Goal: Task Accomplishment & Management: Use online tool/utility

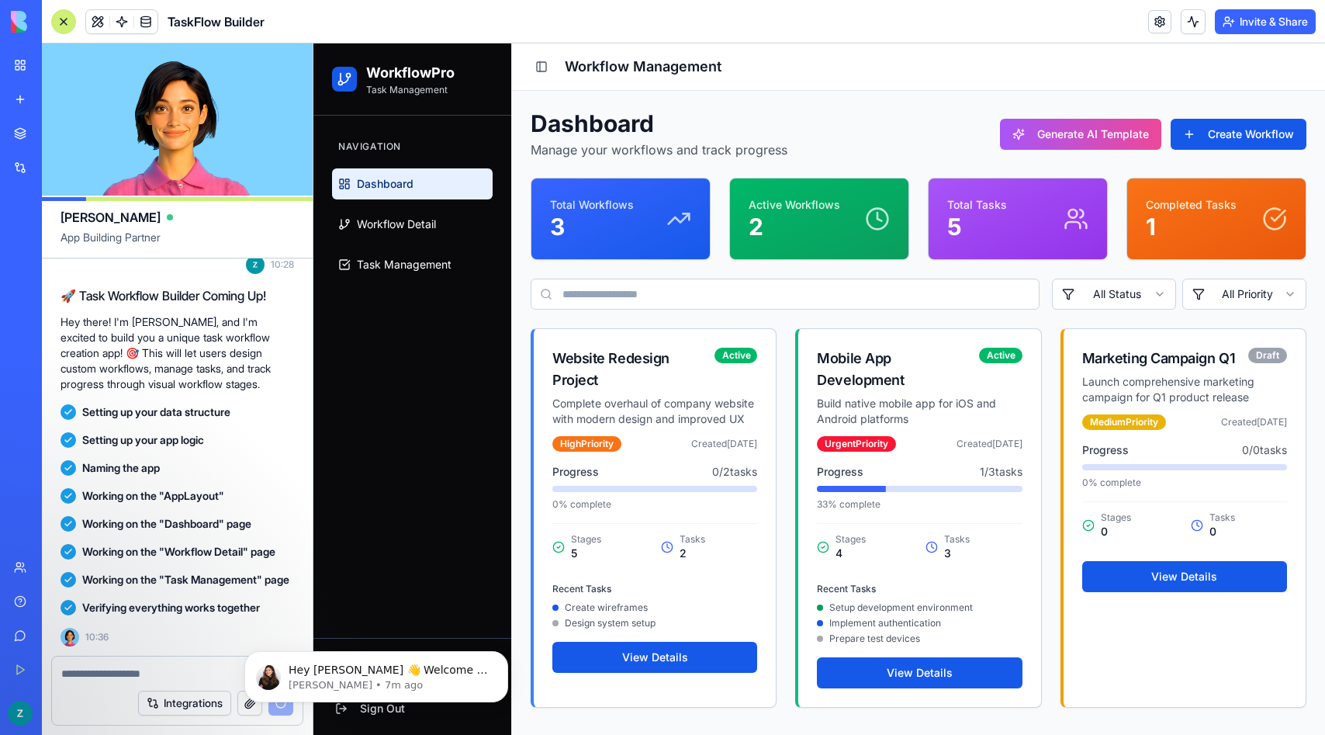
scroll to position [227, 0]
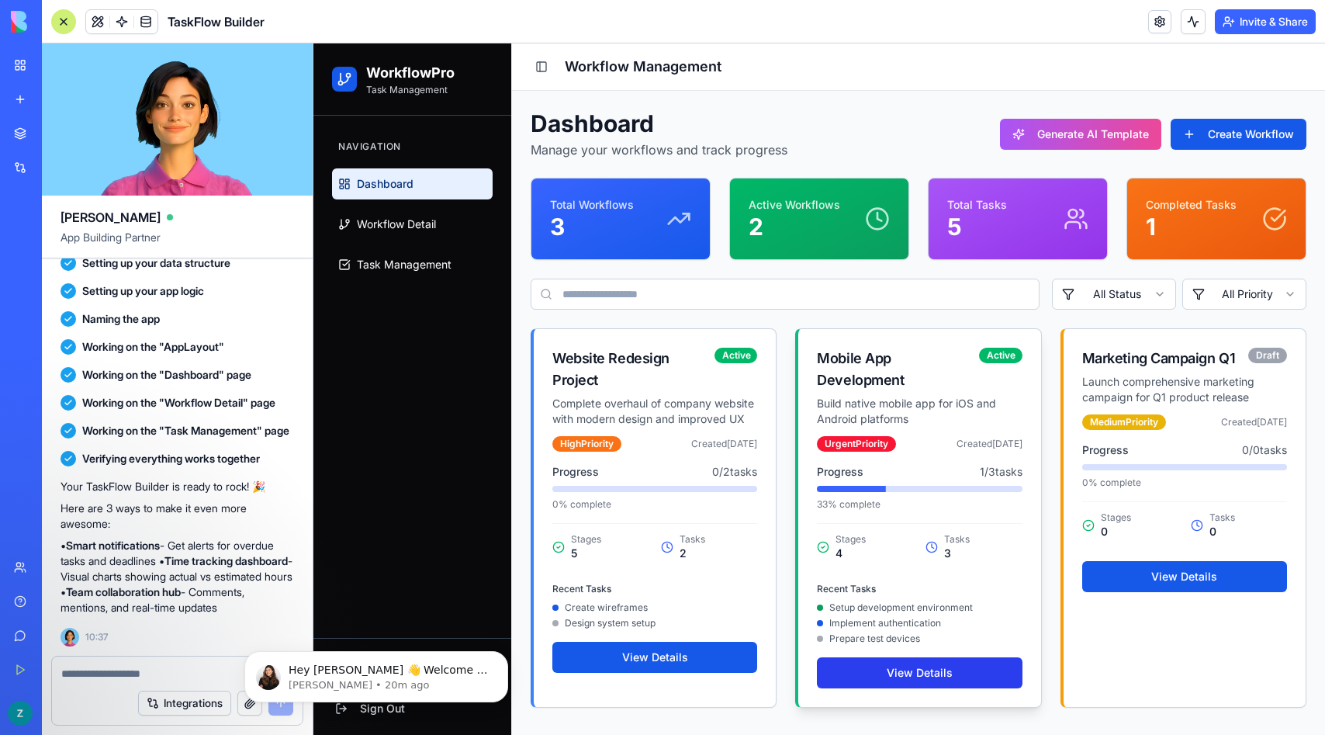
click at [909, 679] on button "View Details" at bounding box center [919, 672] width 205 height 31
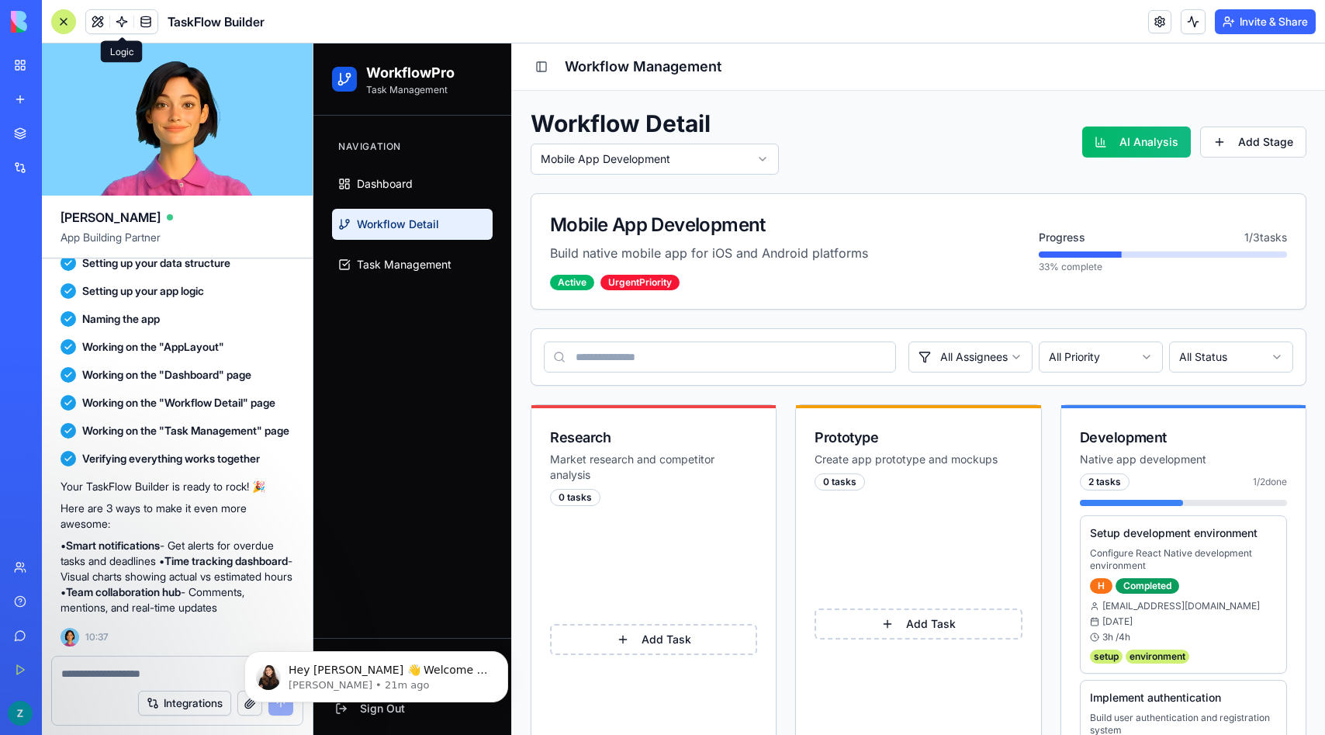
click at [117, 20] on span at bounding box center [121, 21] width 43 height 43
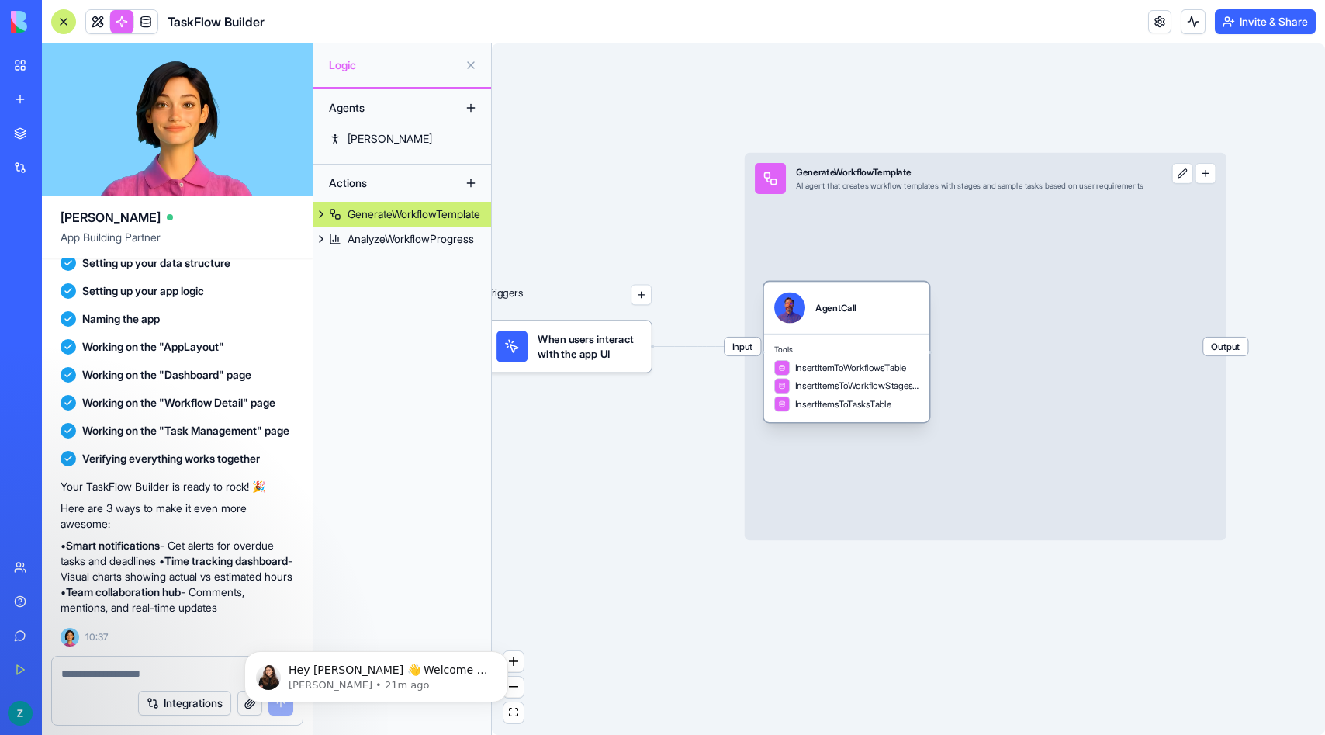
click at [872, 318] on div "AgentCall" at bounding box center [846, 308] width 144 height 31
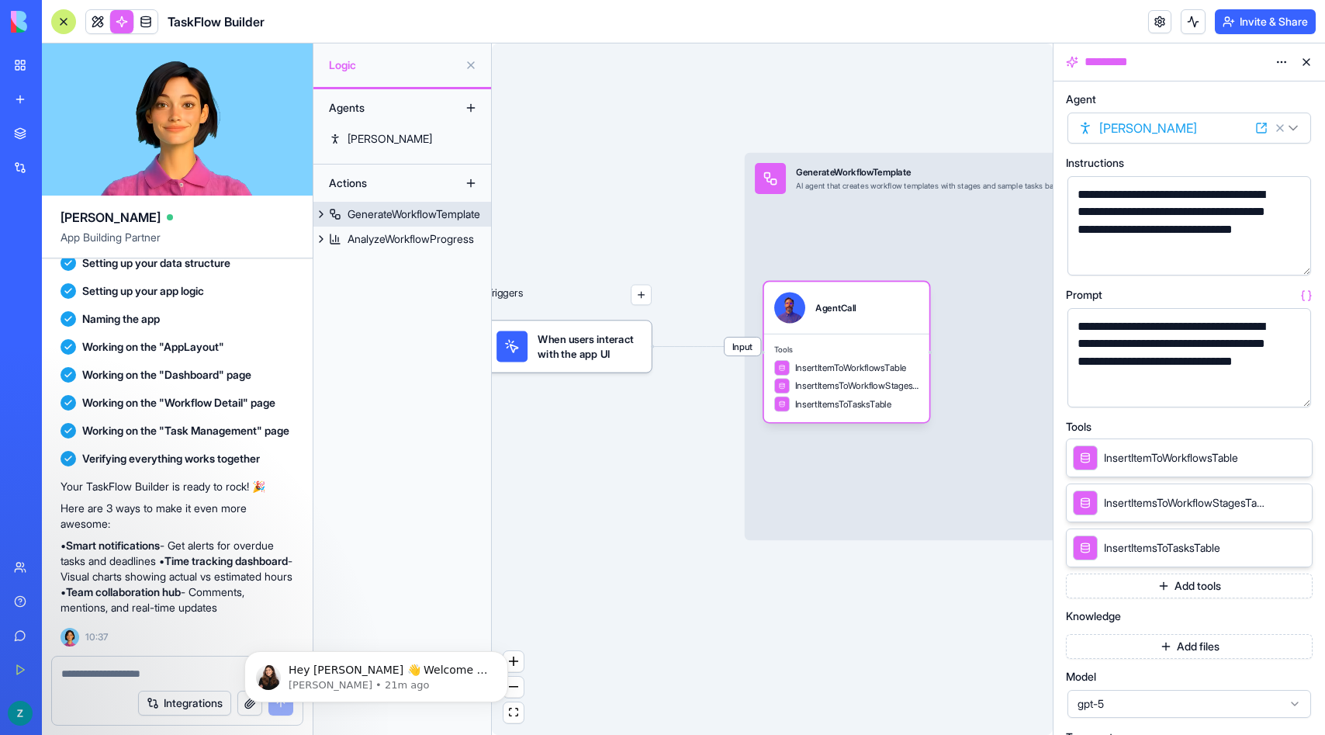
click at [957, 261] on div "Input GenerateWorkflowTemplate AI agent that creates workflow templates with st…" at bounding box center [986, 346] width 482 height 387
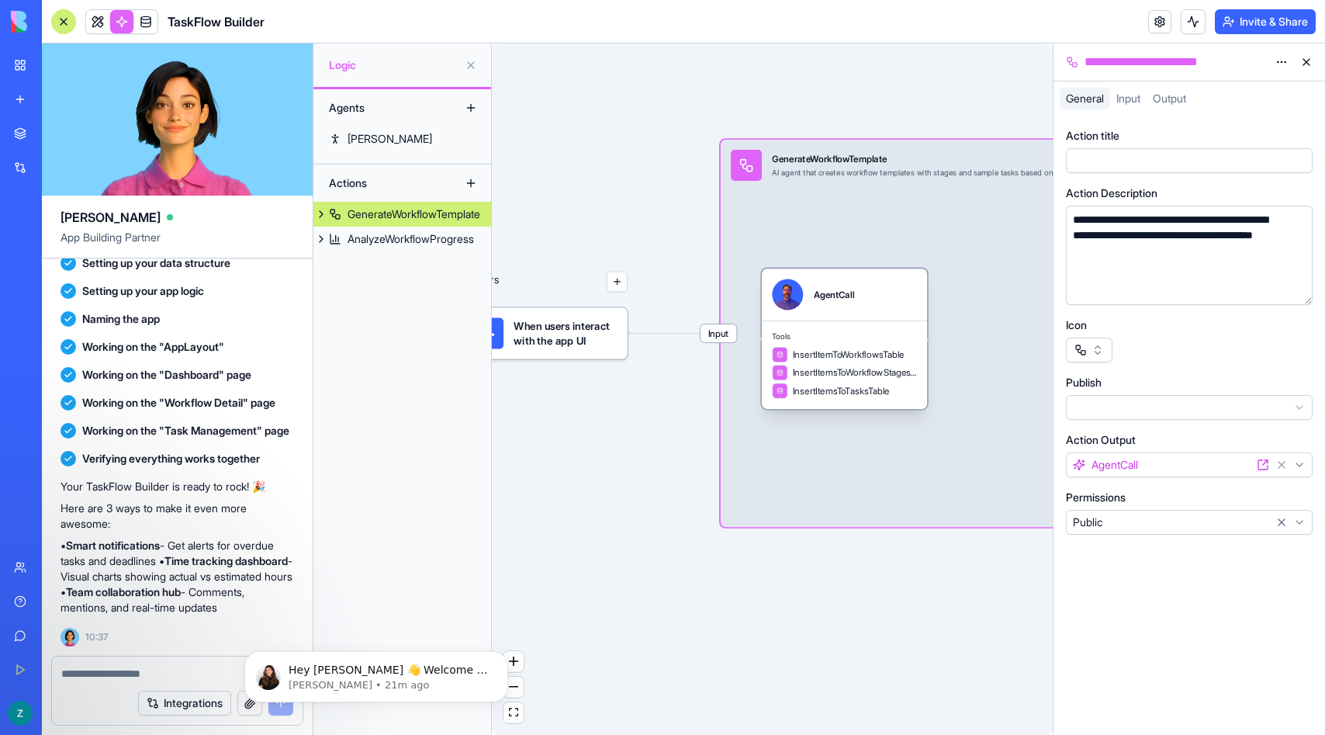
drag, startPoint x: 840, startPoint y: 315, endPoint x: 861, endPoint y: 315, distance: 21.7
click at [861, 315] on div "AgentCall" at bounding box center [844, 294] width 165 height 52
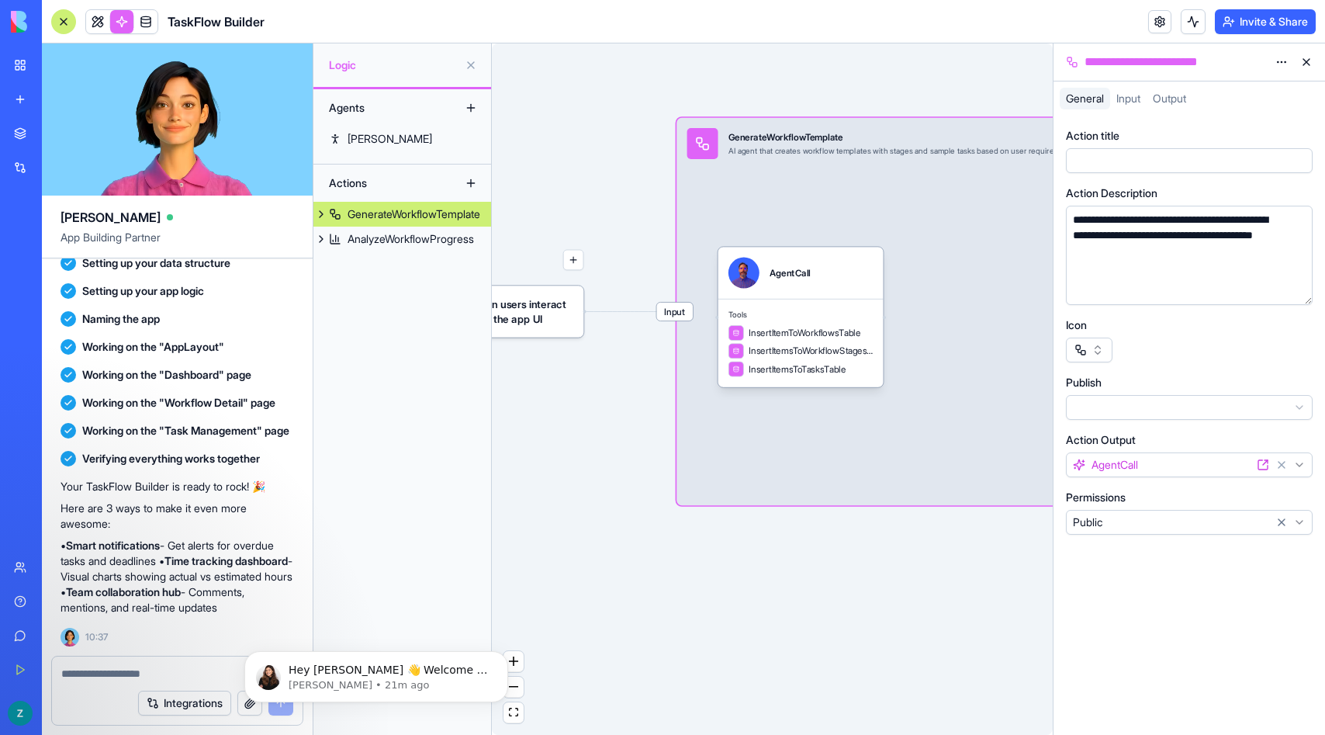
click at [1097, 351] on button "button" at bounding box center [1089, 350] width 47 height 25
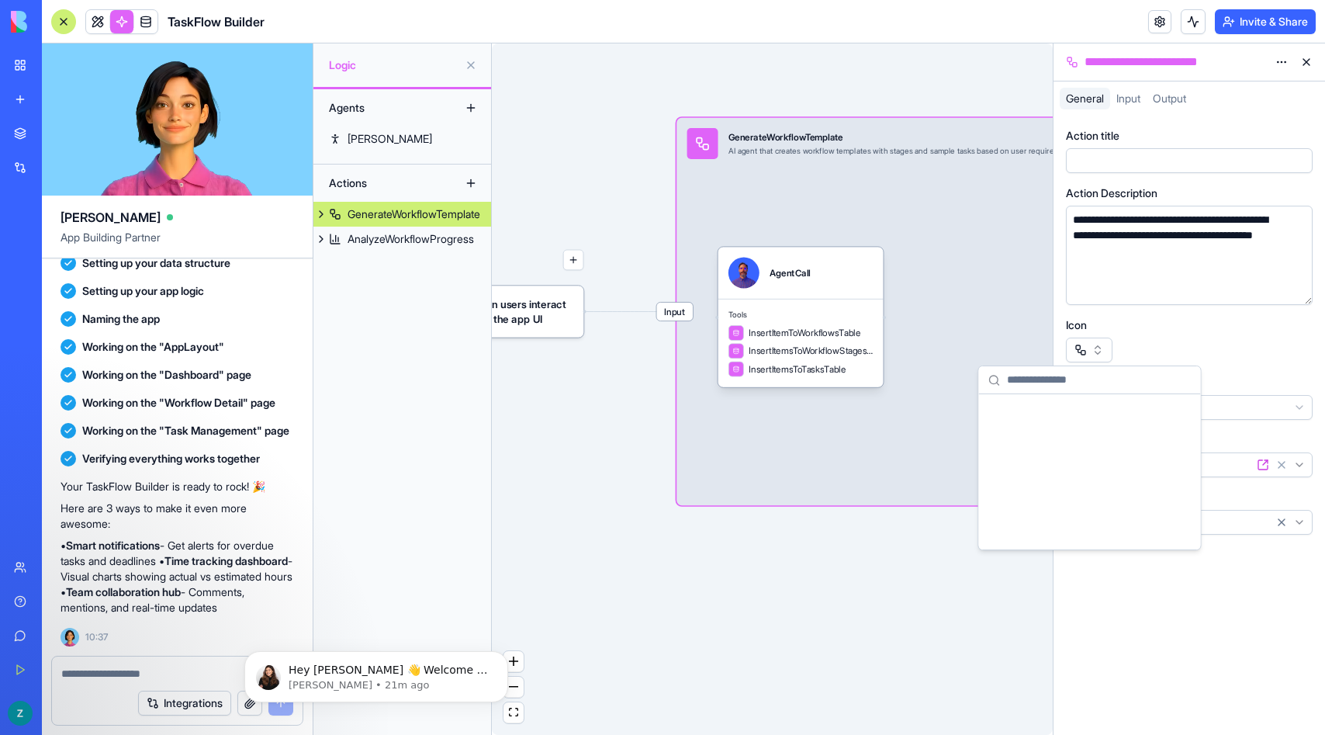
scroll to position [49252, 0]
click at [1097, 351] on button "button" at bounding box center [1089, 350] width 47 height 25
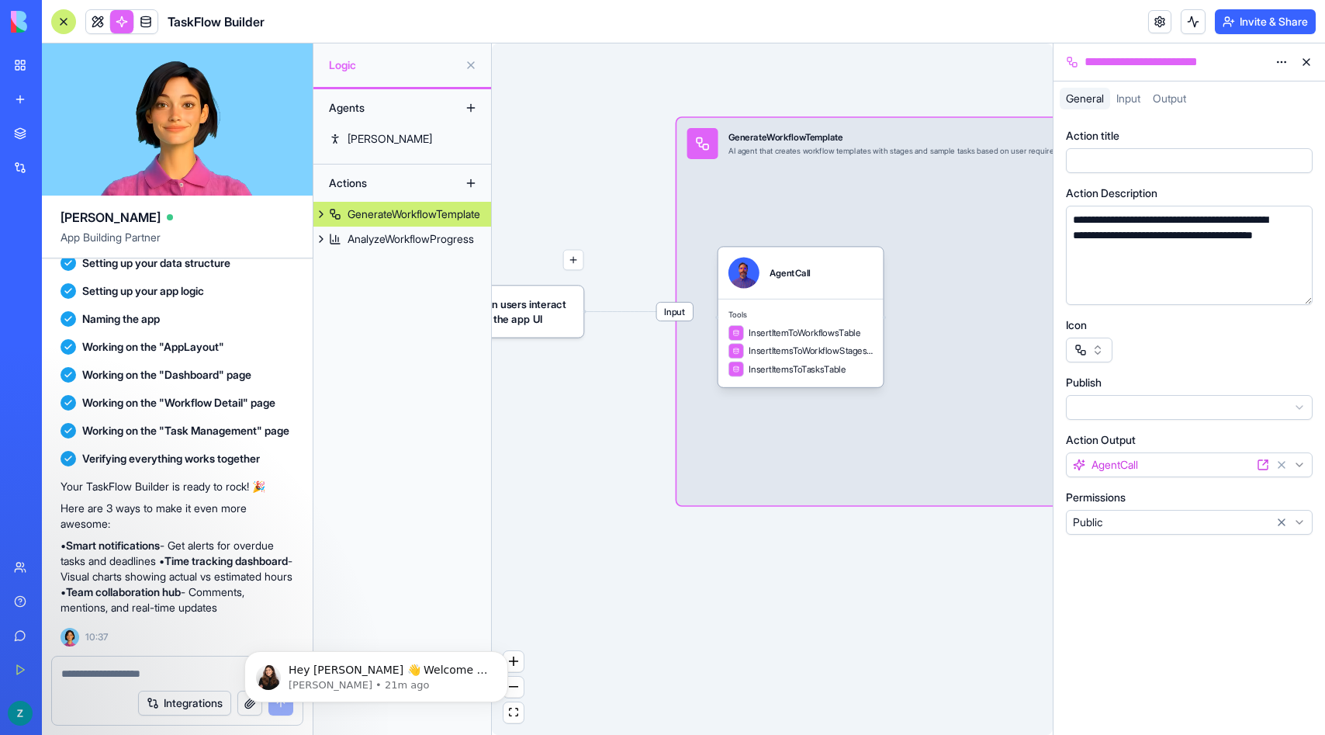
click at [912, 330] on div "Input GenerateWorkflowTemplate AI agent that creates workflow templates with st…" at bounding box center [918, 311] width 482 height 387
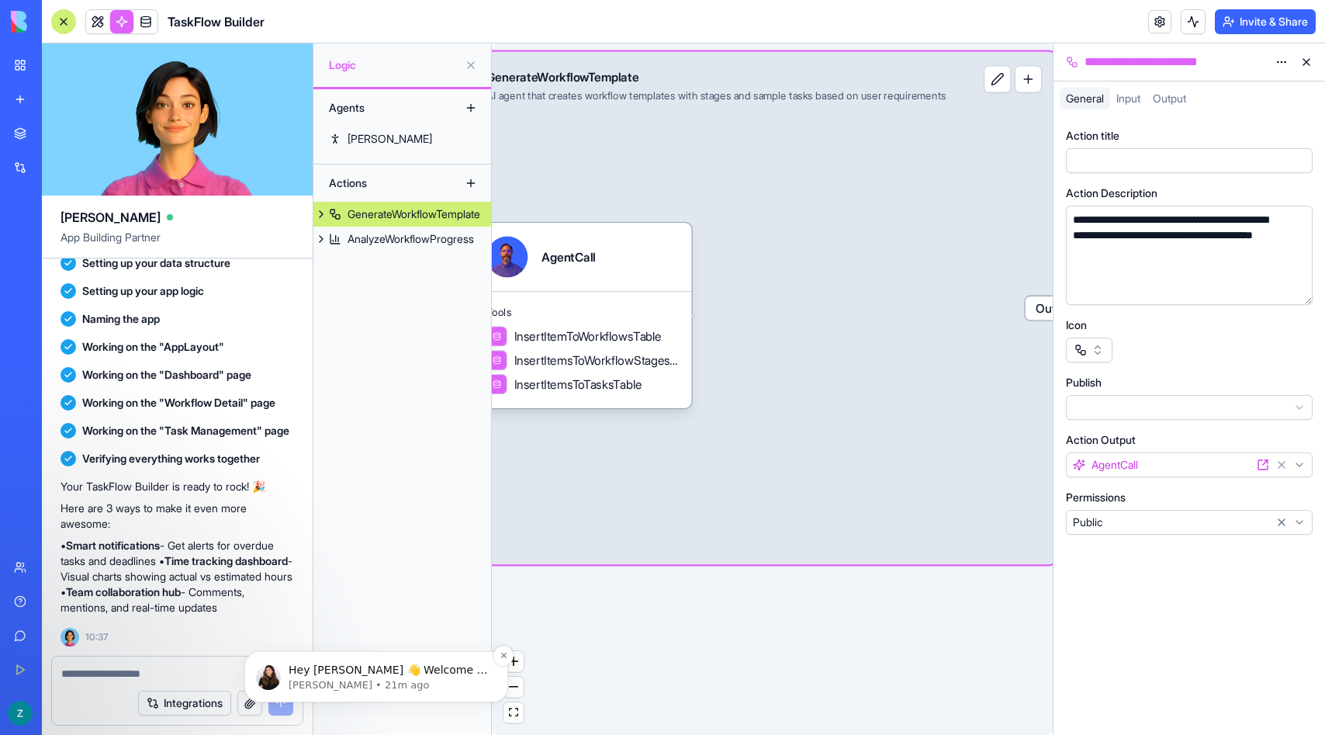
click at [303, 670] on p "Hey [PERSON_NAME] 👋 Welcome to Blocks 🙌 I'm here if you have any questions!" at bounding box center [389, 671] width 200 height 16
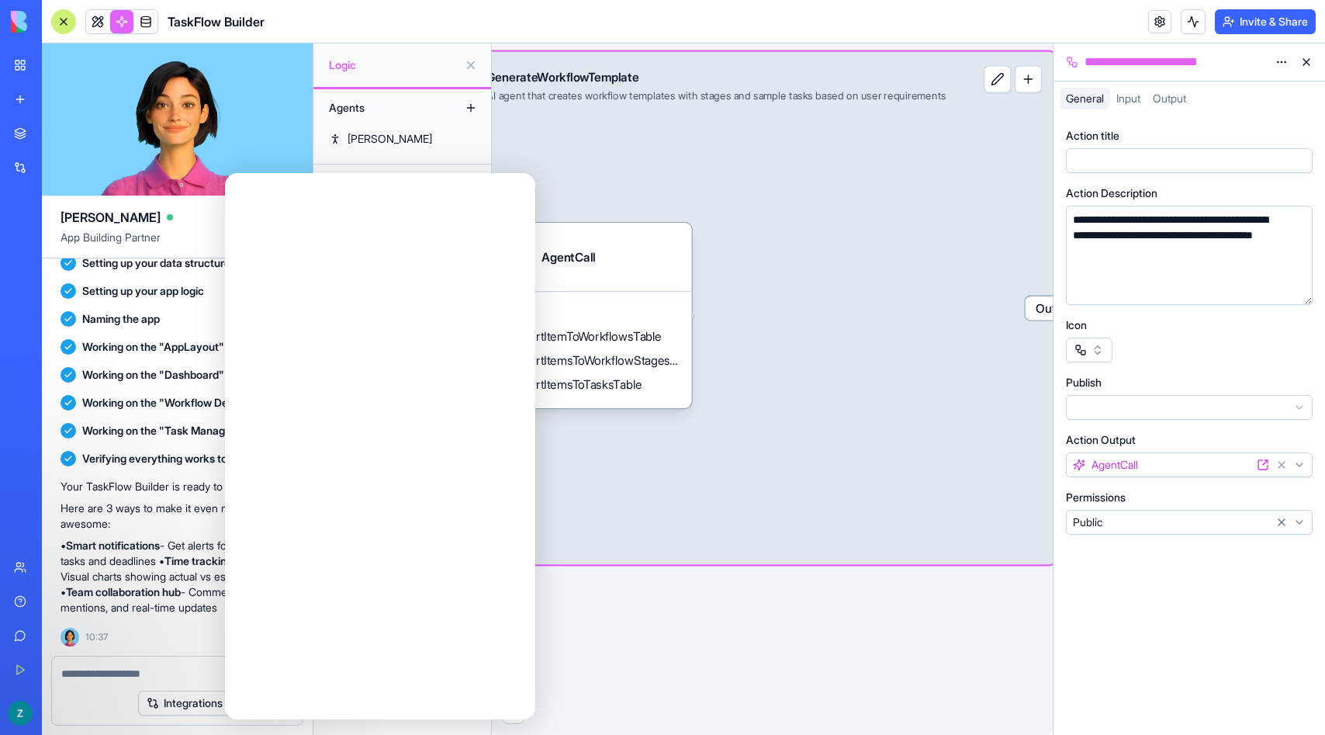
scroll to position [0, 0]
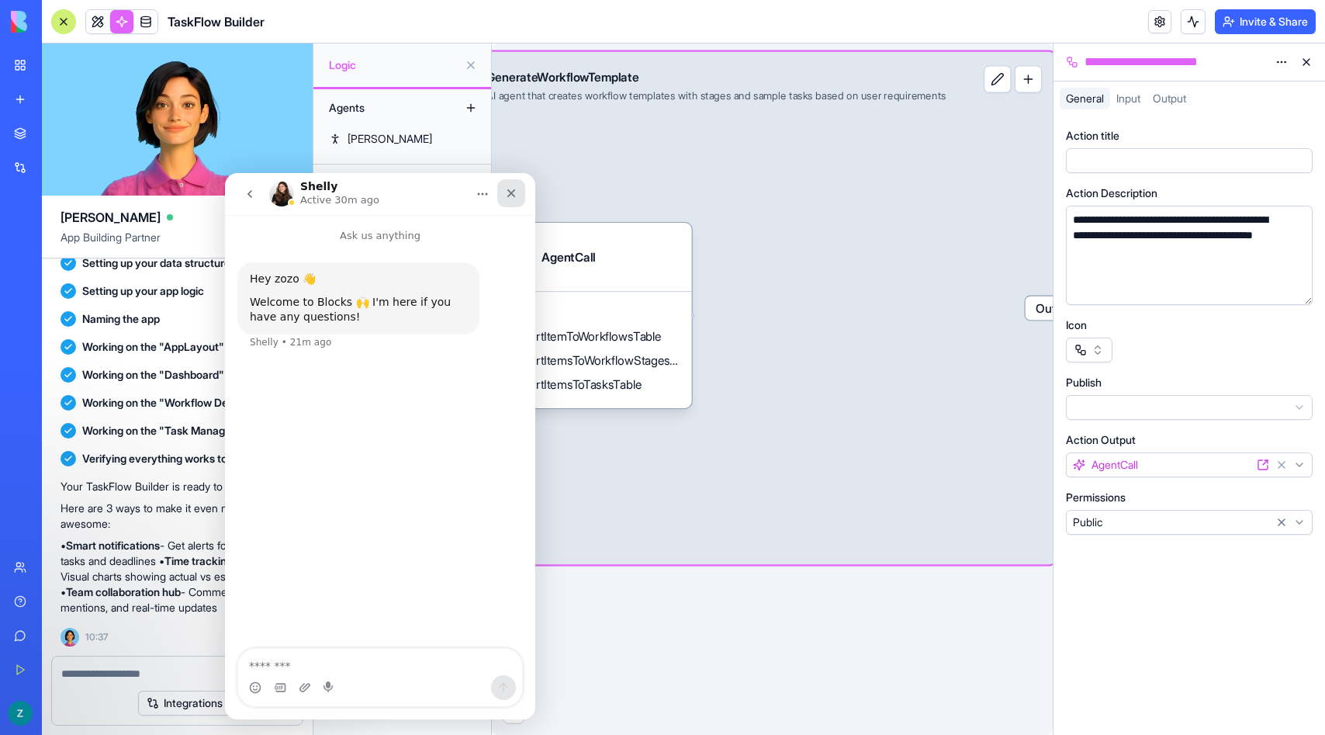
click at [524, 192] on div "Close" at bounding box center [511, 193] width 28 height 28
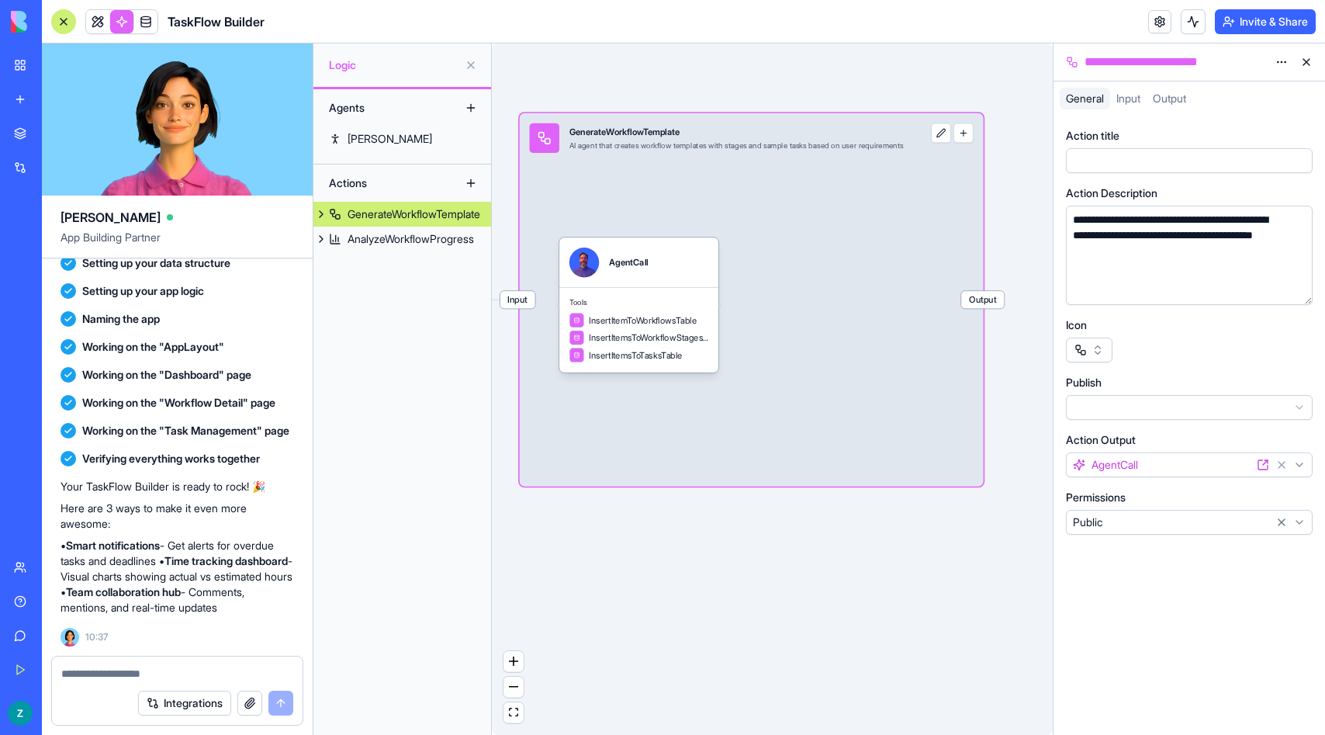
click at [473, 104] on button at bounding box center [471, 107] width 25 height 25
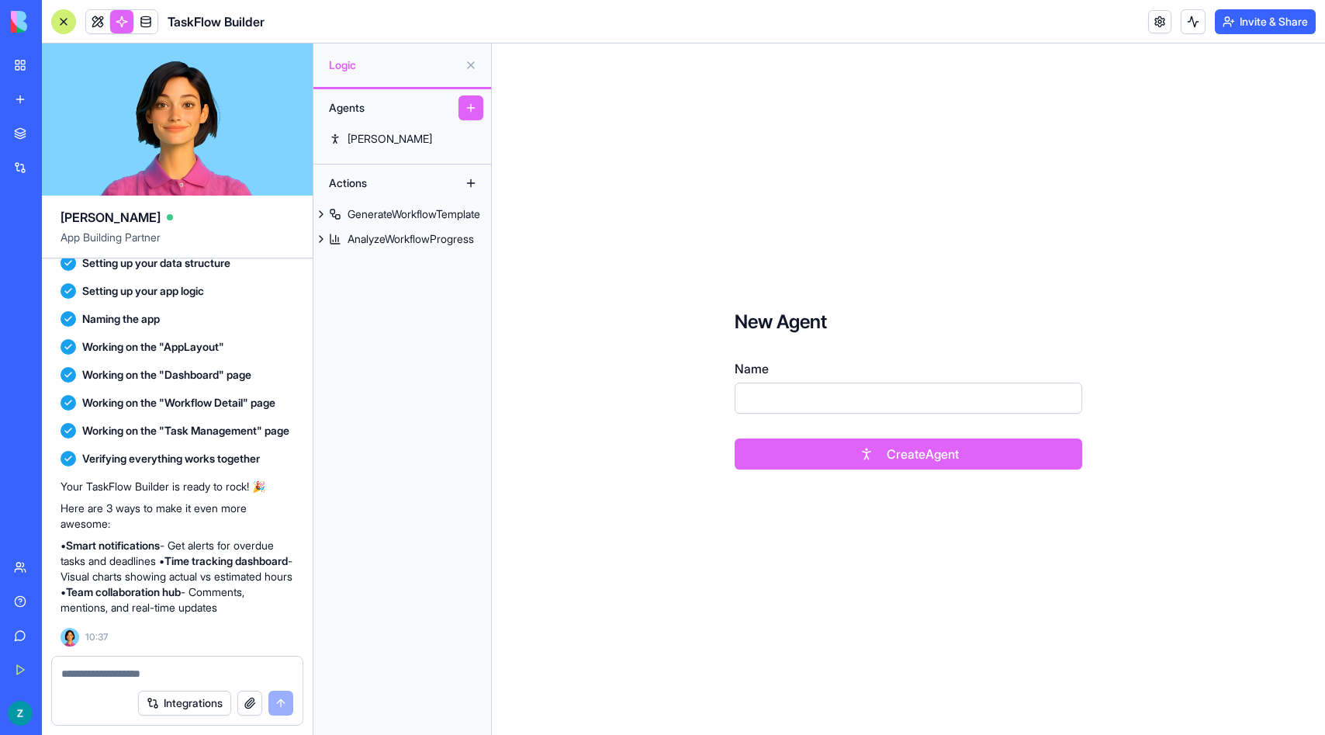
click at [793, 404] on input "Name" at bounding box center [909, 398] width 348 height 31
type input "****"
click at [957, 458] on button "Create Agent" at bounding box center [909, 453] width 348 height 31
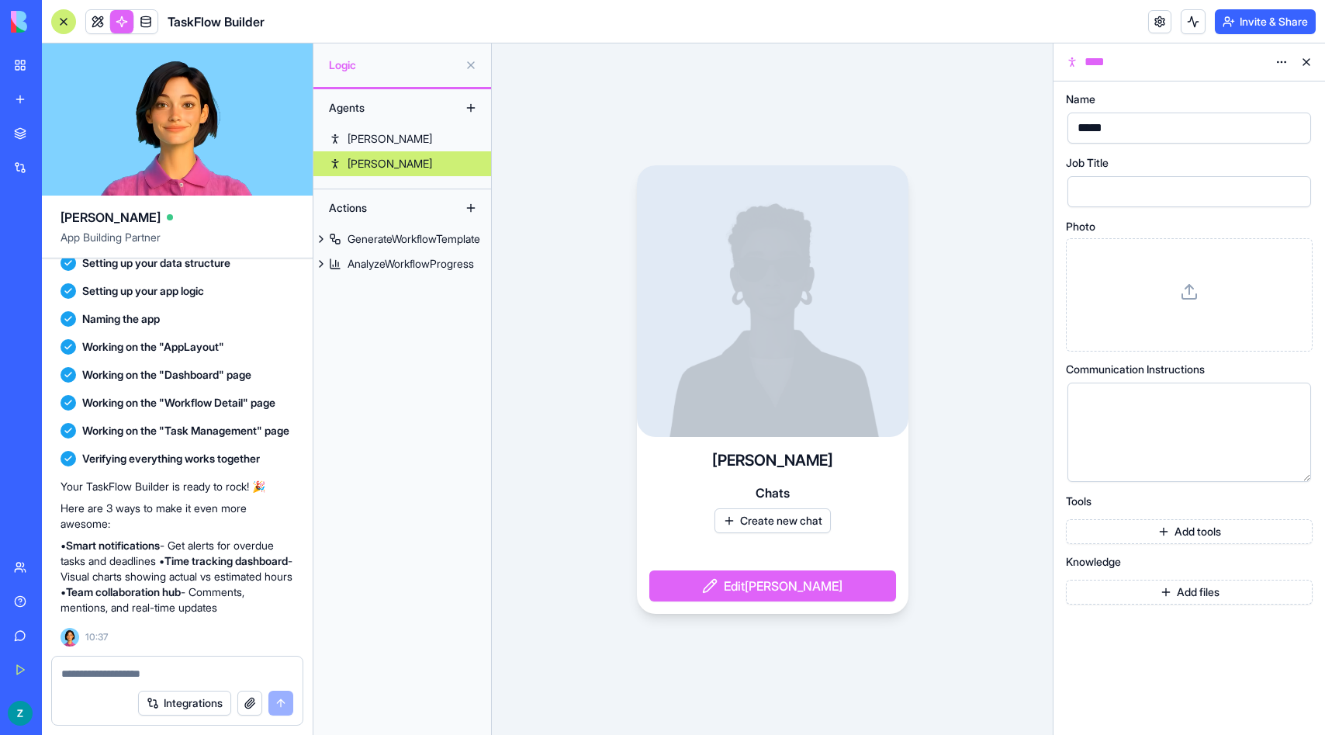
click at [820, 359] on div at bounding box center [773, 301] width 272 height 272
click at [775, 367] on div at bounding box center [773, 301] width 272 height 272
click at [1155, 430] on div at bounding box center [1176, 432] width 206 height 79
click at [1180, 185] on div at bounding box center [1176, 191] width 206 height 23
click at [1293, 191] on button "button" at bounding box center [1295, 191] width 25 height 25
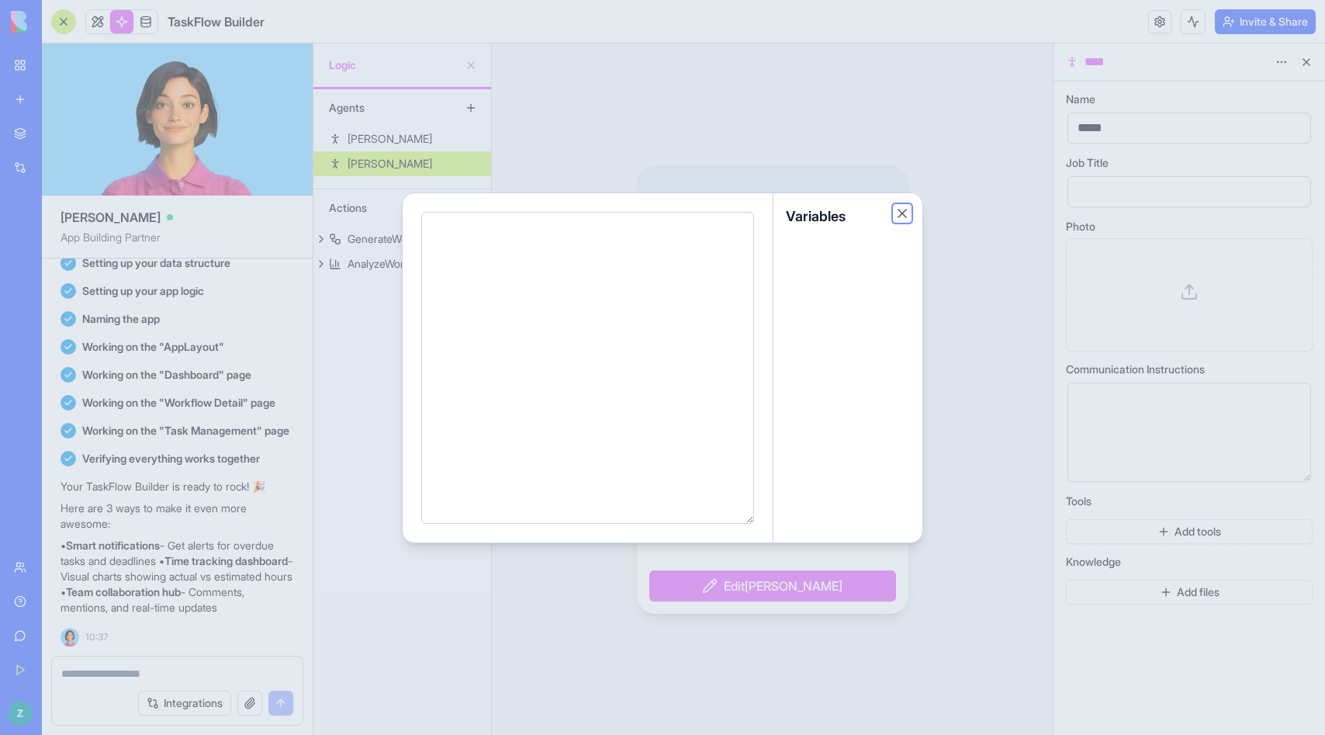
click at [908, 212] on button "Close" at bounding box center [903, 214] width 16 height 16
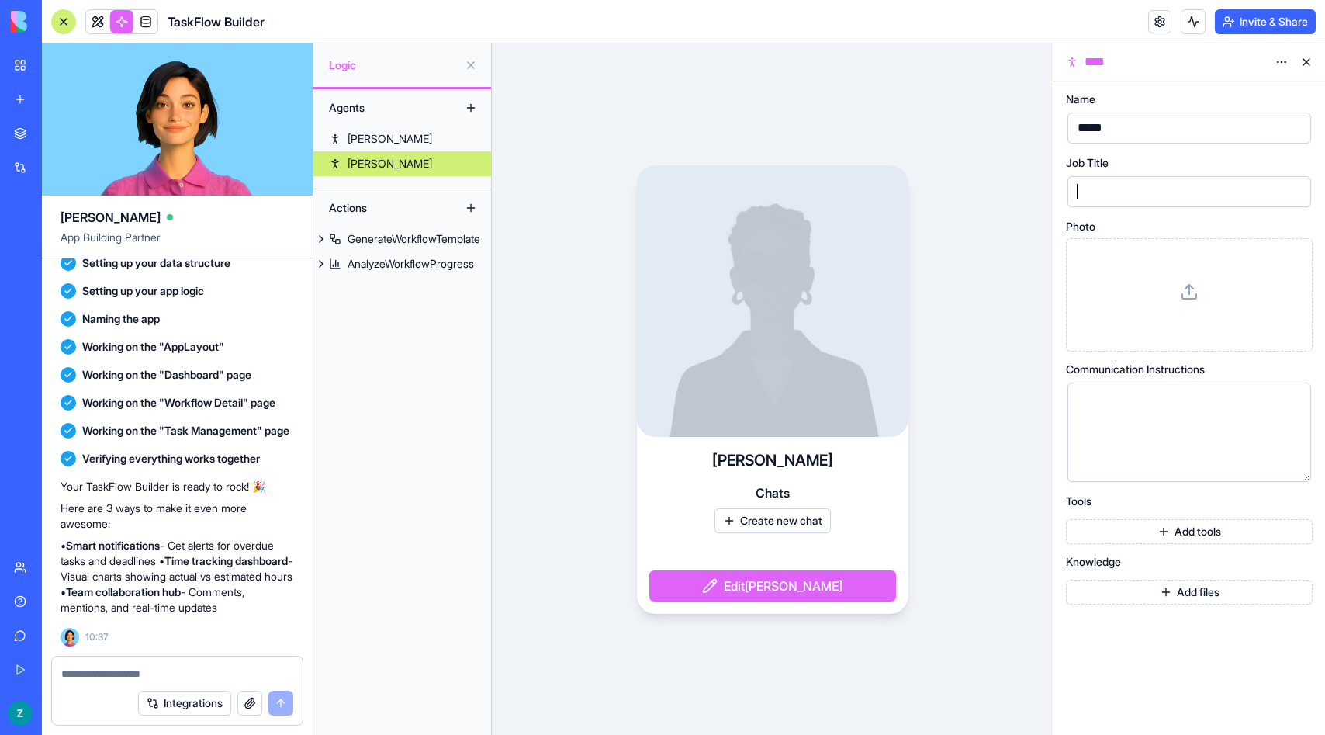
click at [1149, 187] on div at bounding box center [1176, 191] width 206 height 23
click at [1302, 192] on button "button" at bounding box center [1295, 191] width 25 height 25
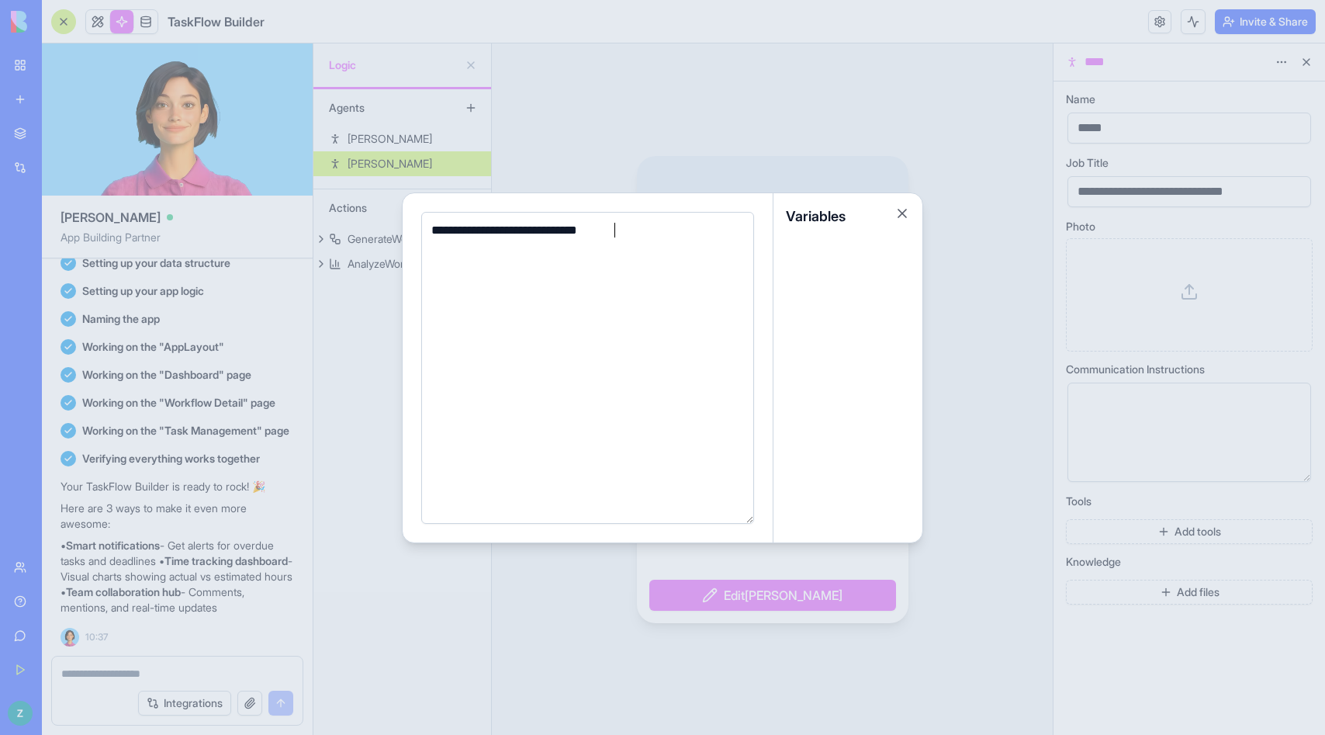
click at [913, 207] on div "Variables" at bounding box center [848, 216] width 149 height 47
click at [899, 207] on button "Close" at bounding box center [903, 214] width 16 height 16
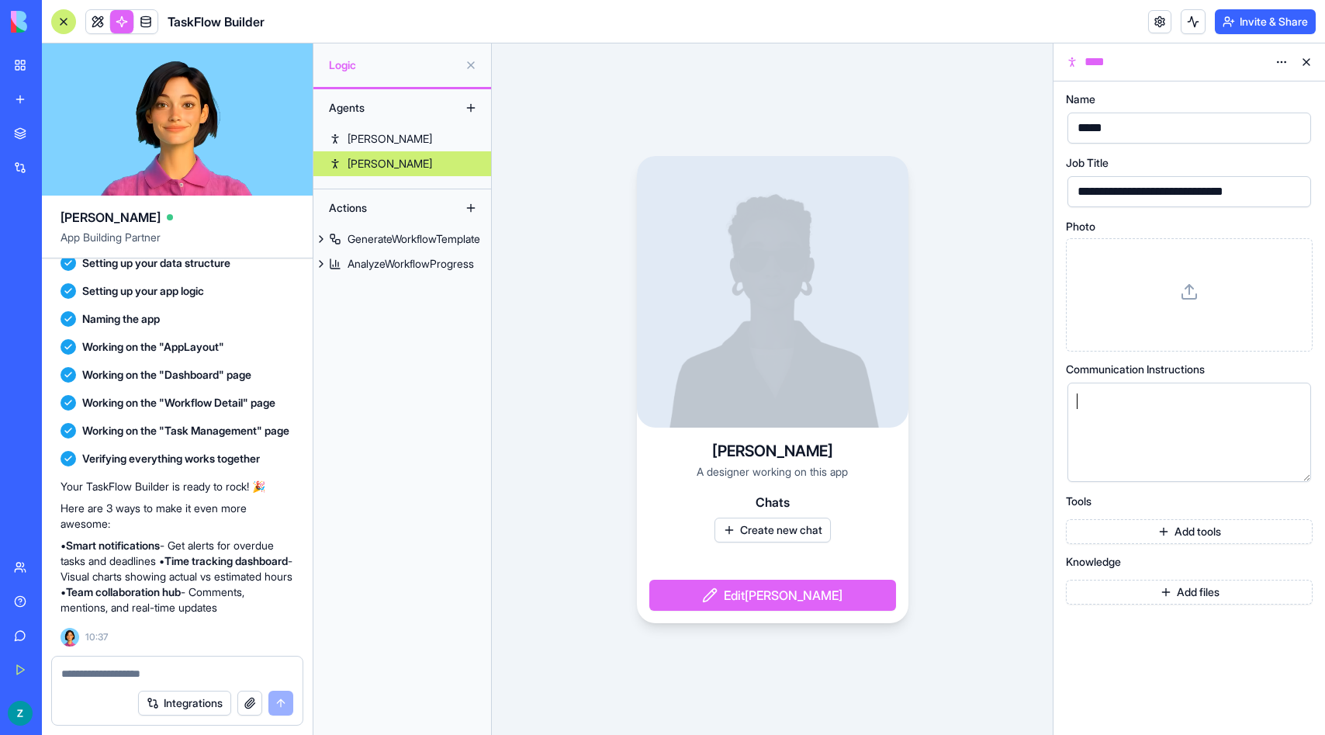
click at [1240, 412] on div at bounding box center [1176, 432] width 206 height 79
click at [1304, 466] on button "button" at bounding box center [1295, 466] width 25 height 25
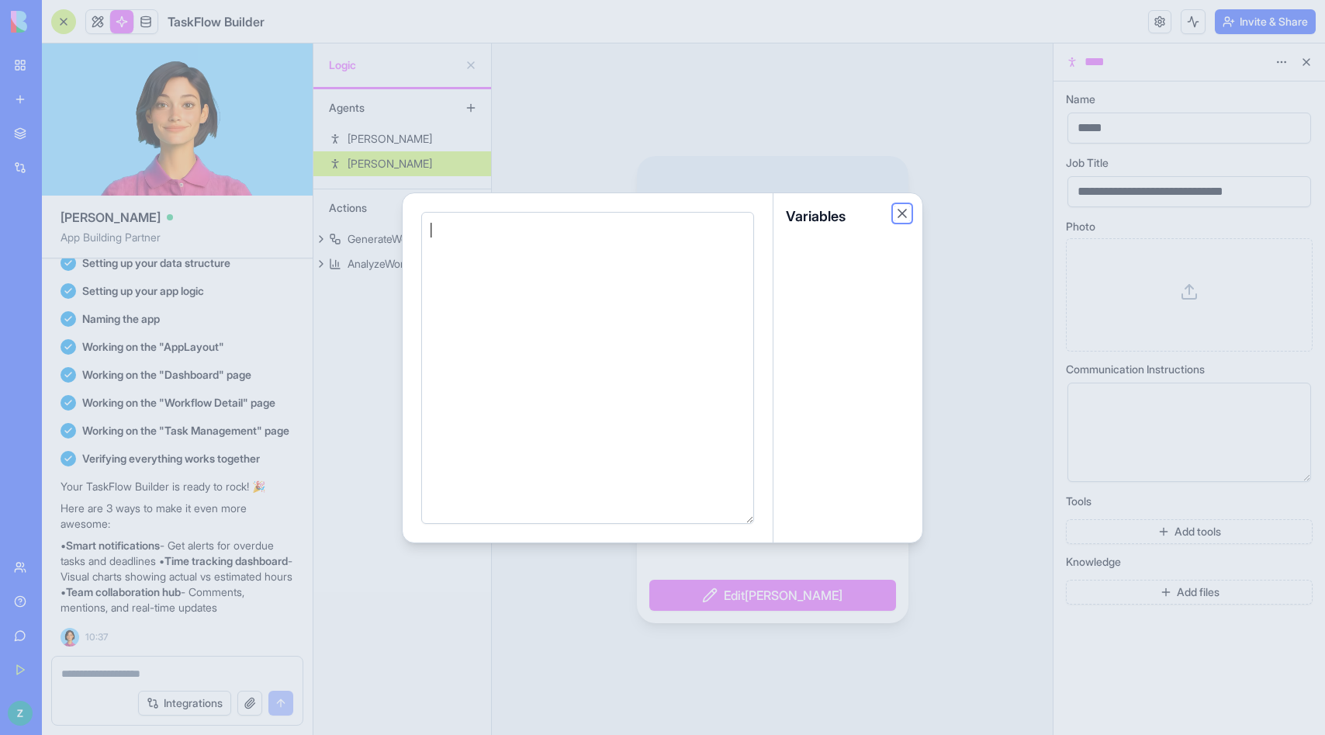
click at [899, 213] on button "Close" at bounding box center [903, 214] width 16 height 16
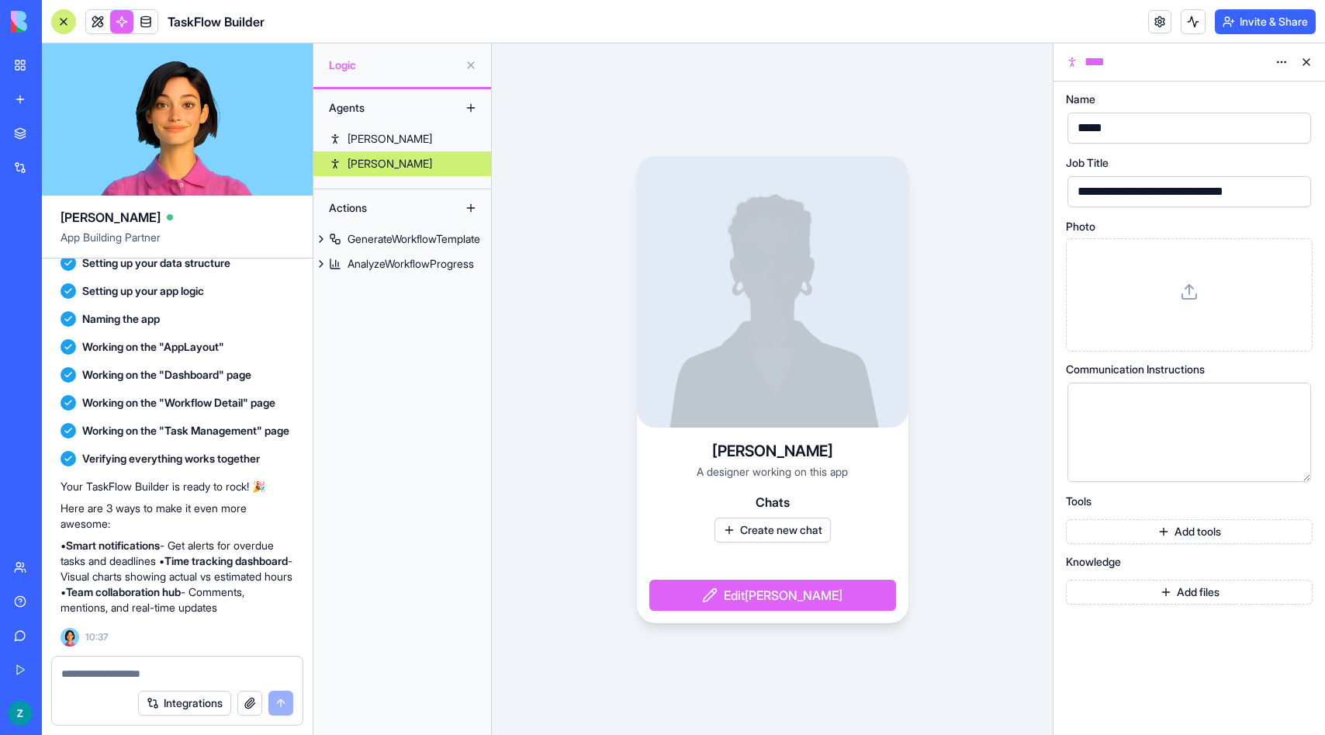
click at [1301, 372] on icon at bounding box center [1306, 370] width 12 height 12
click at [1305, 370] on icon at bounding box center [1306, 370] width 12 height 12
click at [1305, 367] on icon at bounding box center [1306, 370] width 12 height 12
click at [1300, 460] on button "button" at bounding box center [1295, 466] width 25 height 25
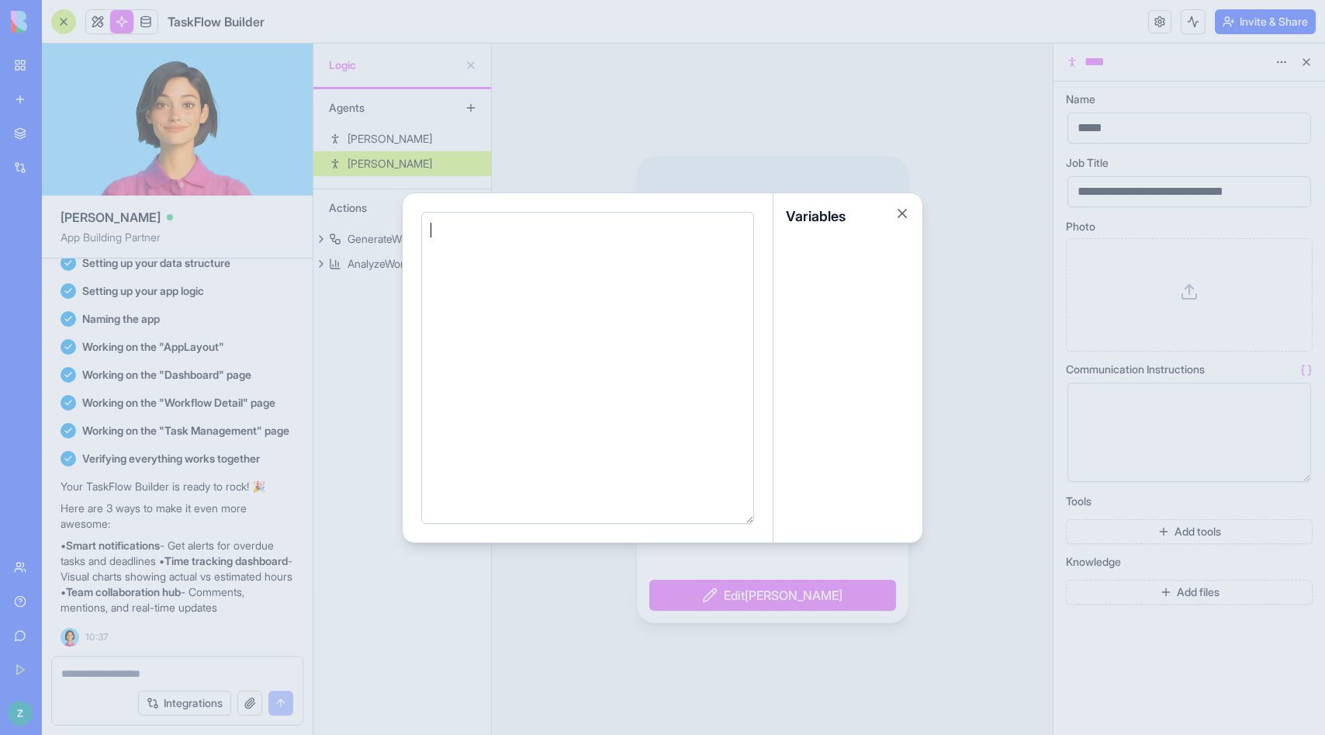
click at [577, 268] on div at bounding box center [585, 368] width 317 height 292
click at [902, 210] on button "Close" at bounding box center [903, 214] width 16 height 16
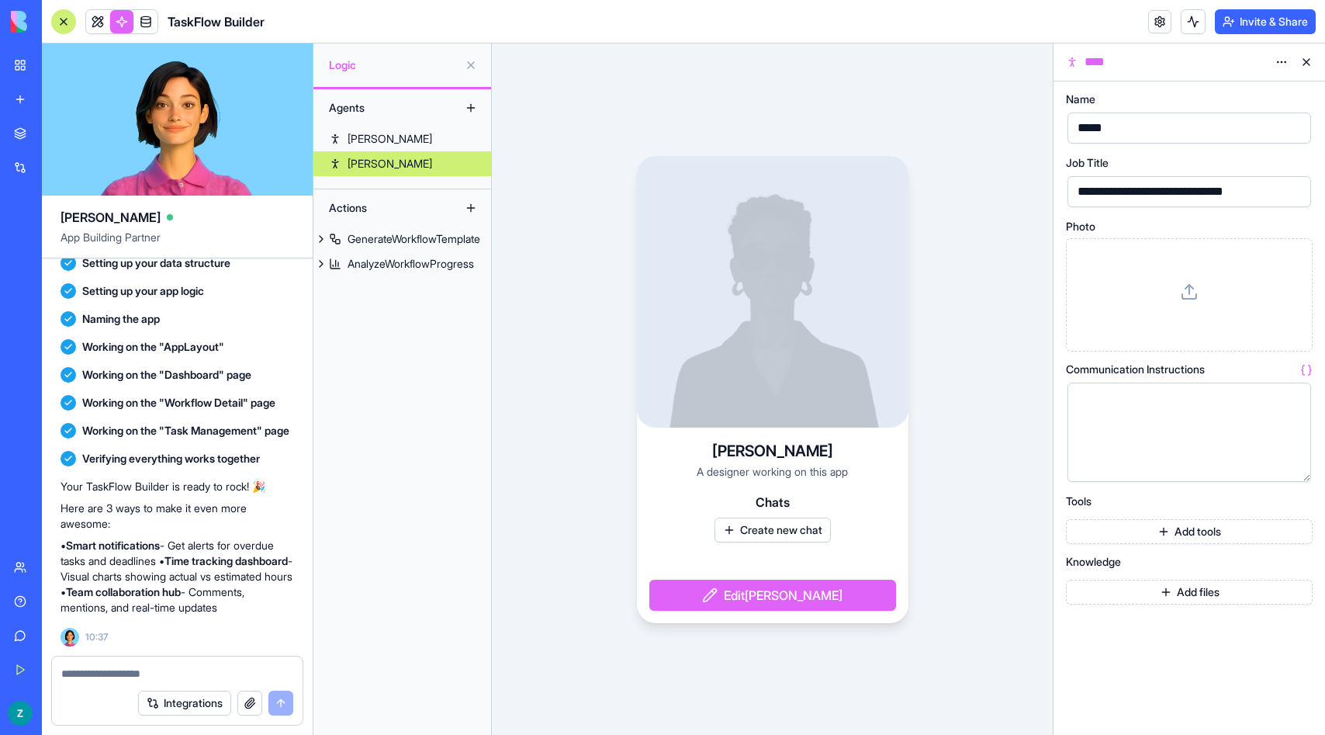
click at [1310, 369] on icon at bounding box center [1310, 369] width 2 height 9
click at [1176, 425] on div at bounding box center [1176, 432] width 206 height 79
drag, startPoint x: 1307, startPoint y: 479, endPoint x: 1294, endPoint y: 511, distance: 34.4
click at [1294, 511] on div at bounding box center [1190, 448] width 244 height 131
click at [1294, 499] on button "button" at bounding box center [1295, 498] width 25 height 25
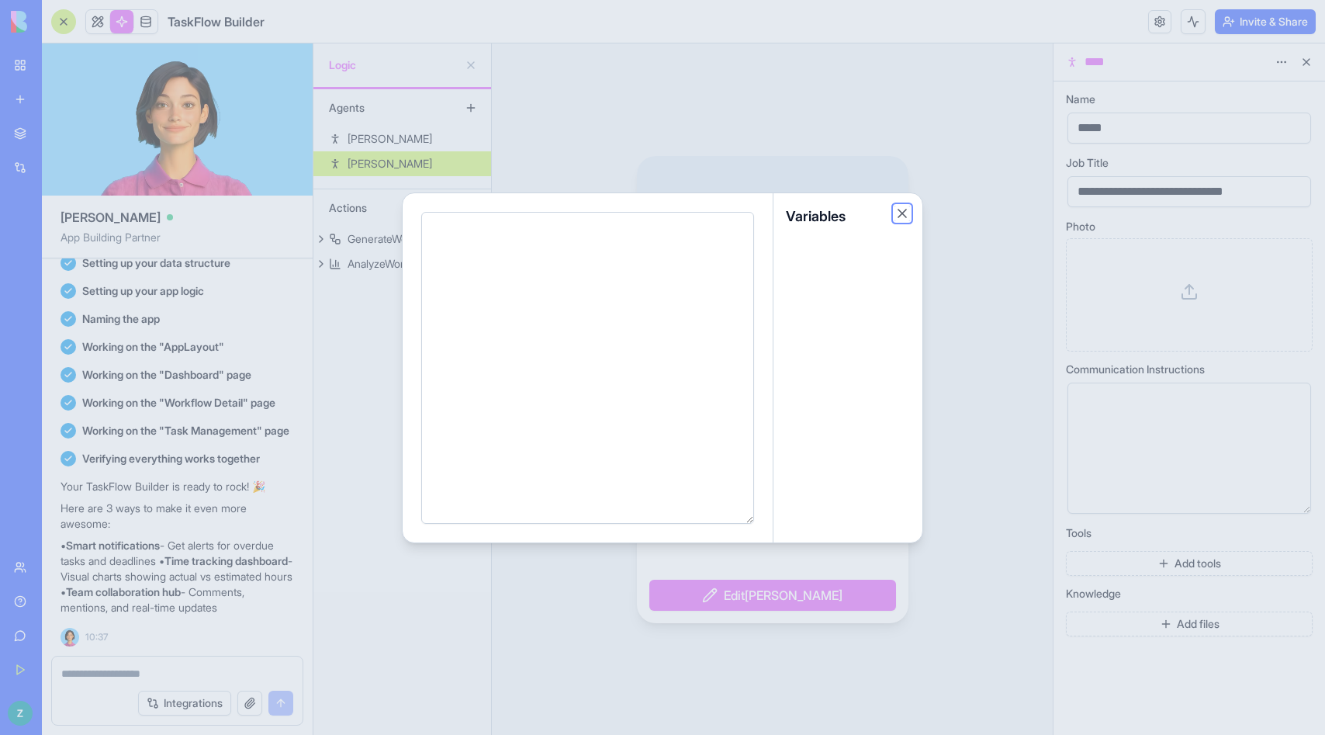
click at [902, 209] on button "Close" at bounding box center [903, 214] width 16 height 16
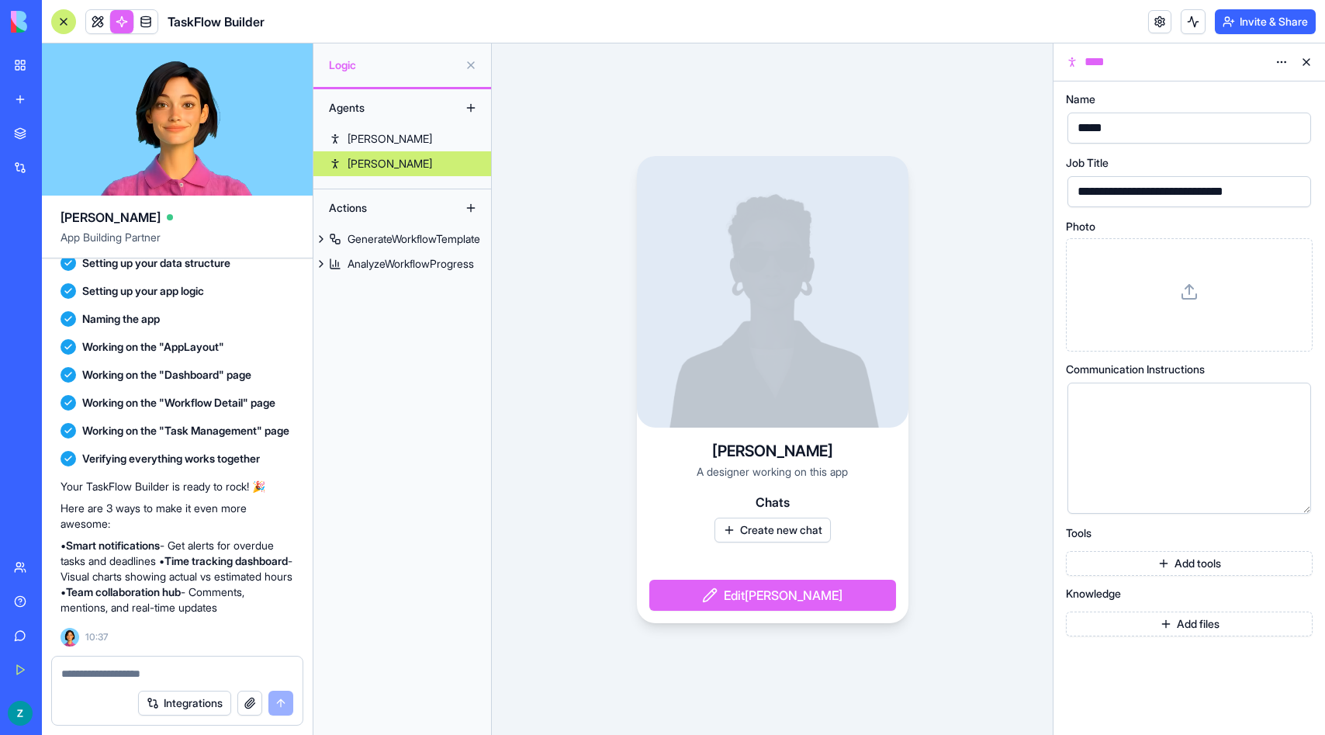
click at [835, 591] on button "Edit [PERSON_NAME]" at bounding box center [772, 595] width 247 height 31
click at [815, 605] on button "Edit [PERSON_NAME]" at bounding box center [772, 595] width 247 height 31
click at [991, 445] on div "[PERSON_NAME] A designer working on this app Chats Create new chat Edit [PERSON…" at bounding box center [772, 388] width 561 height 691
click at [1172, 449] on div at bounding box center [1176, 448] width 206 height 111
click at [1301, 65] on button at bounding box center [1306, 62] width 25 height 25
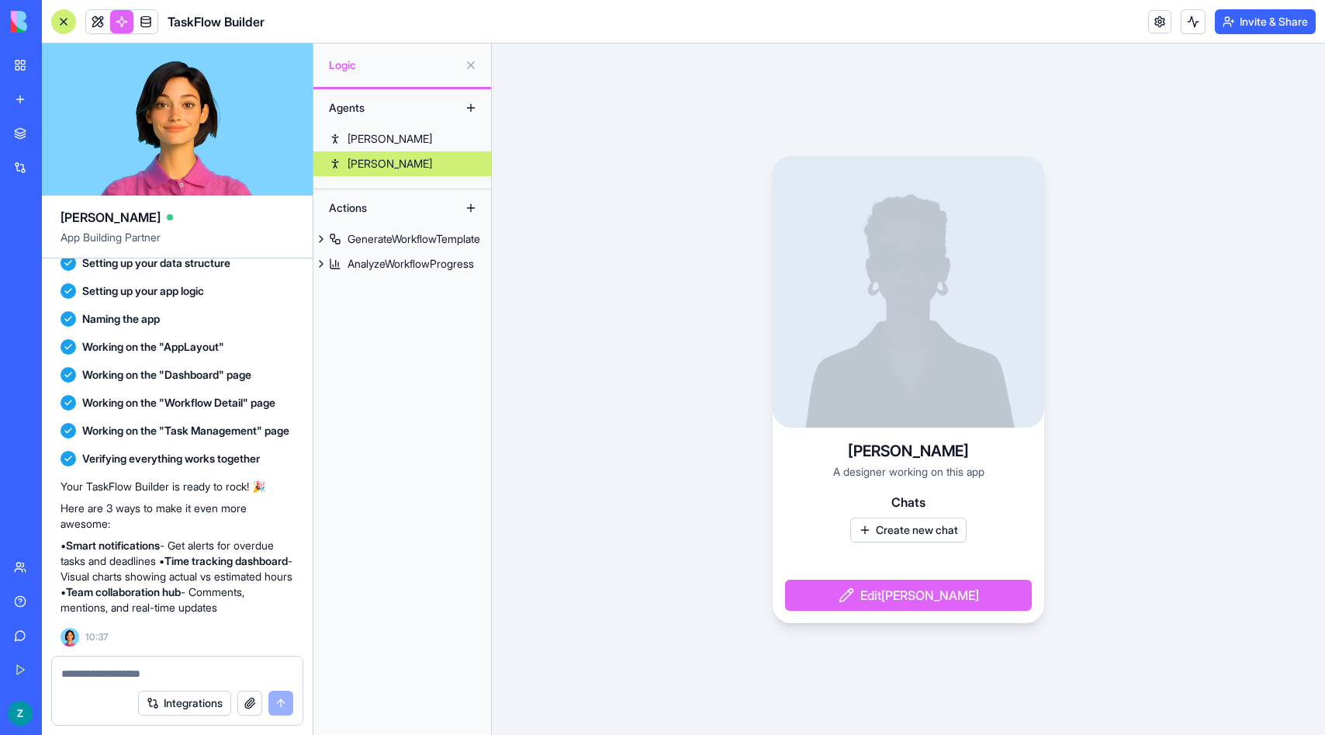
click at [945, 219] on div at bounding box center [909, 292] width 272 height 272
click at [371, 144] on link "[PERSON_NAME]" at bounding box center [402, 138] width 178 height 25
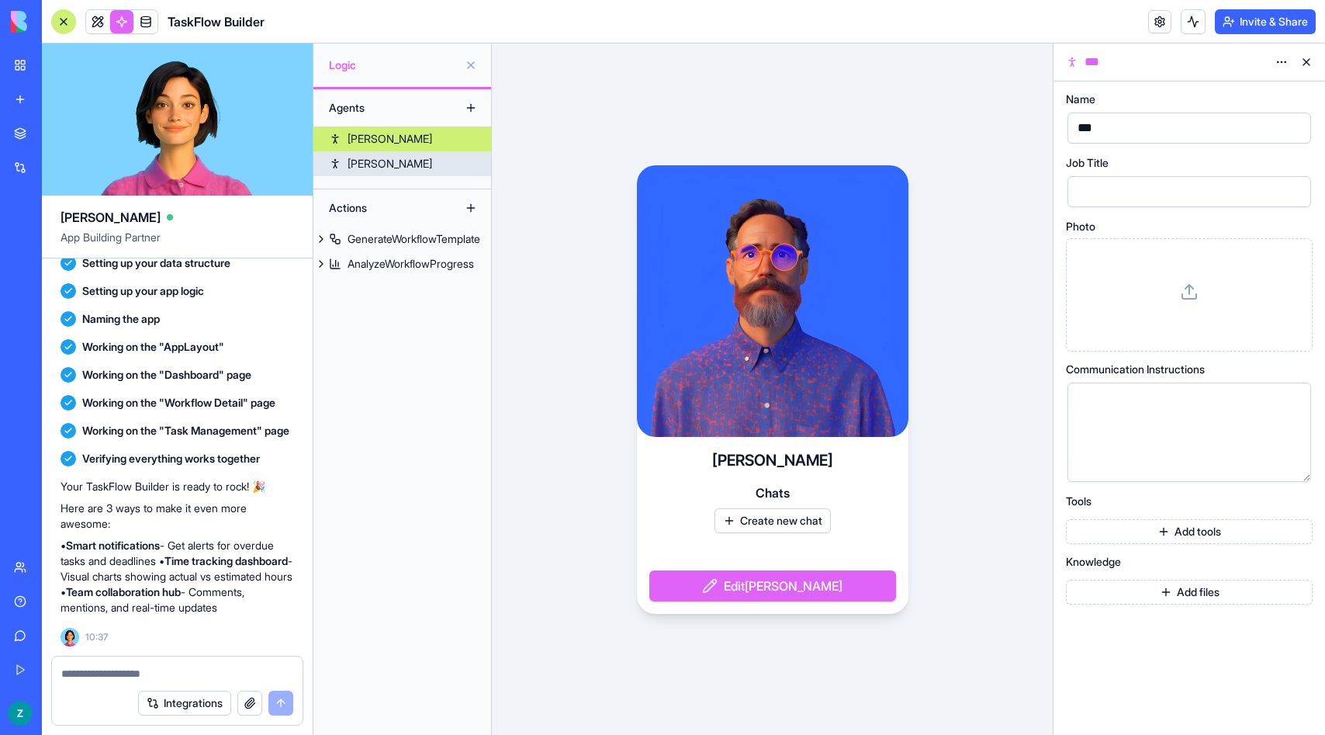
click at [394, 162] on link "[PERSON_NAME]" at bounding box center [402, 163] width 178 height 25
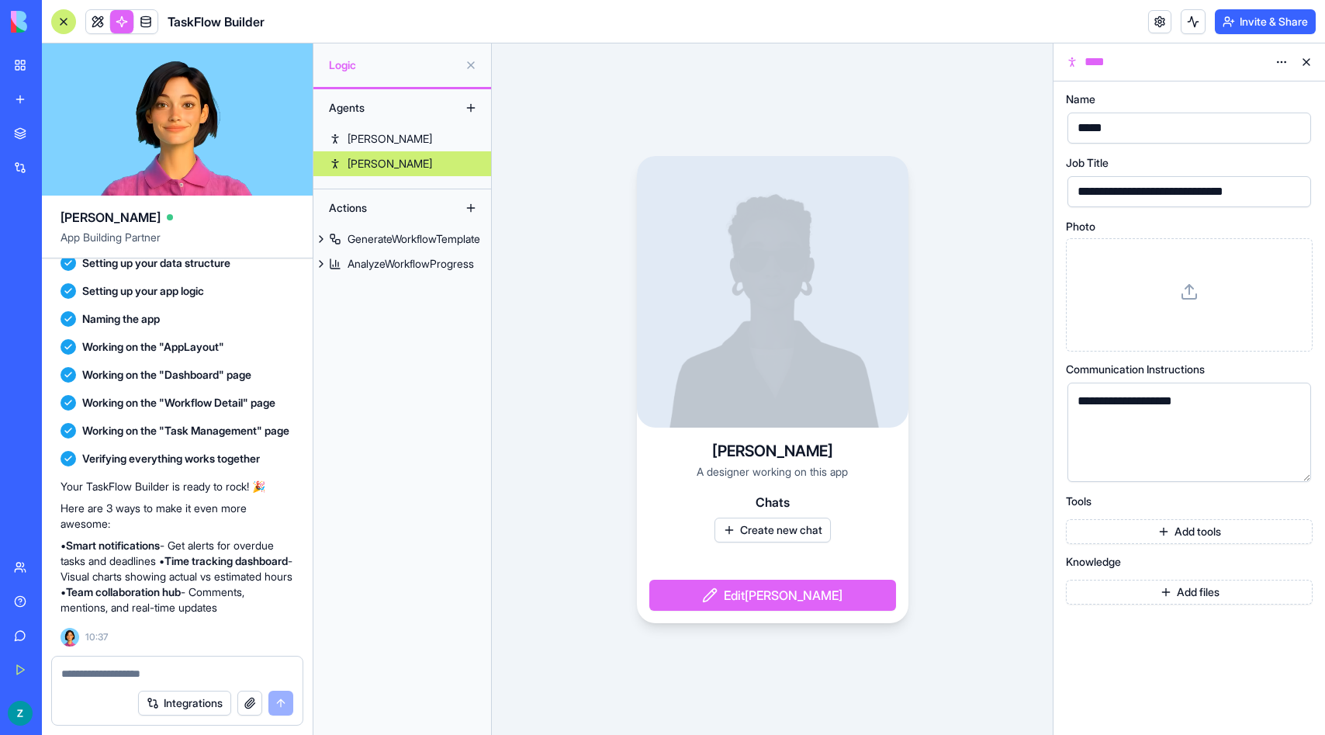
click at [763, 306] on div at bounding box center [773, 292] width 272 height 272
click at [389, 249] on link "GenerateWorkflowTemplate" at bounding box center [402, 239] width 178 height 25
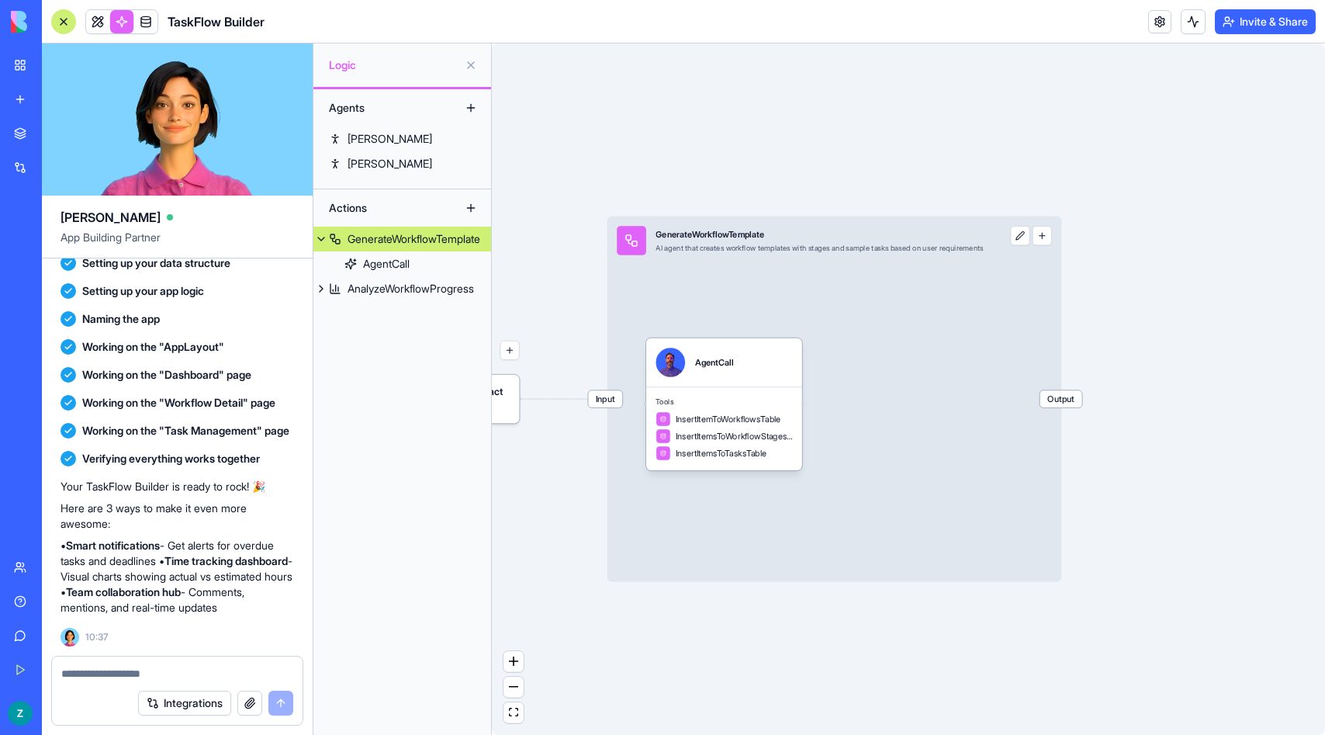
click at [1052, 237] on button "button" at bounding box center [1042, 235] width 19 height 19
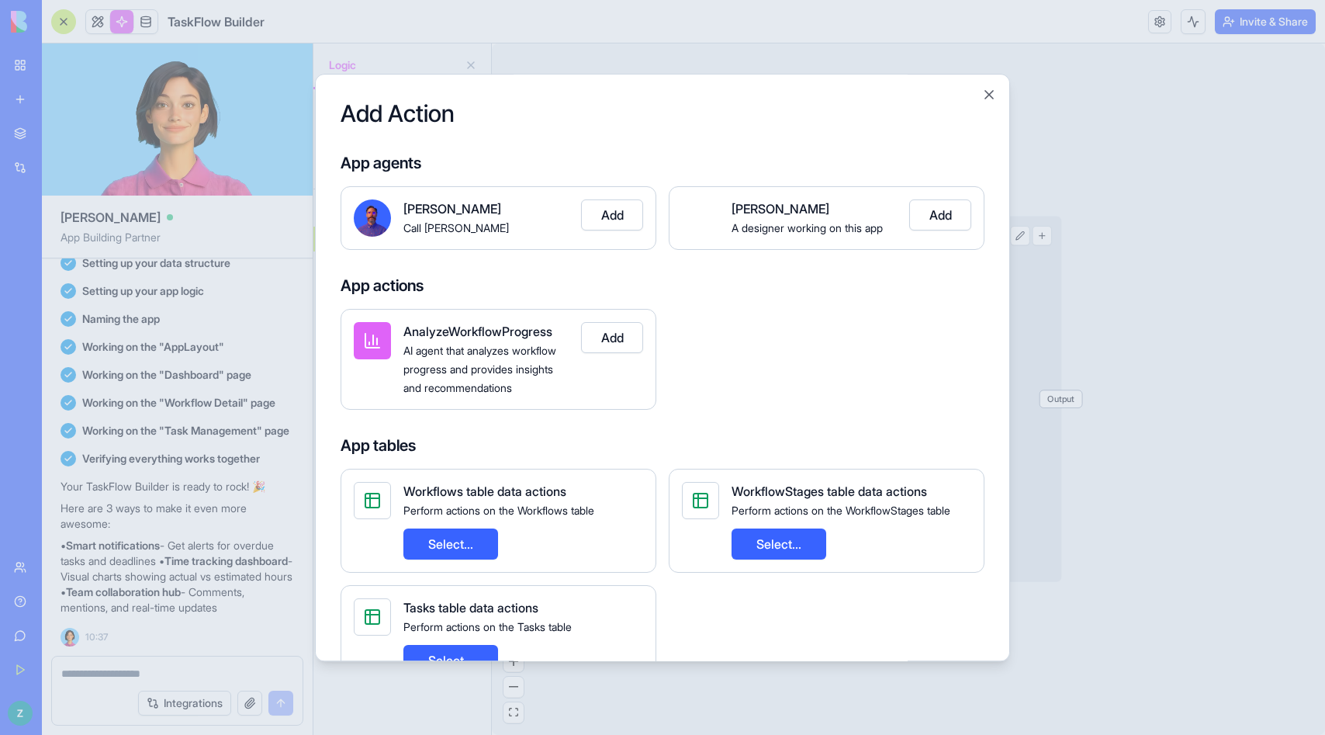
click at [938, 213] on button "Add" at bounding box center [940, 214] width 62 height 31
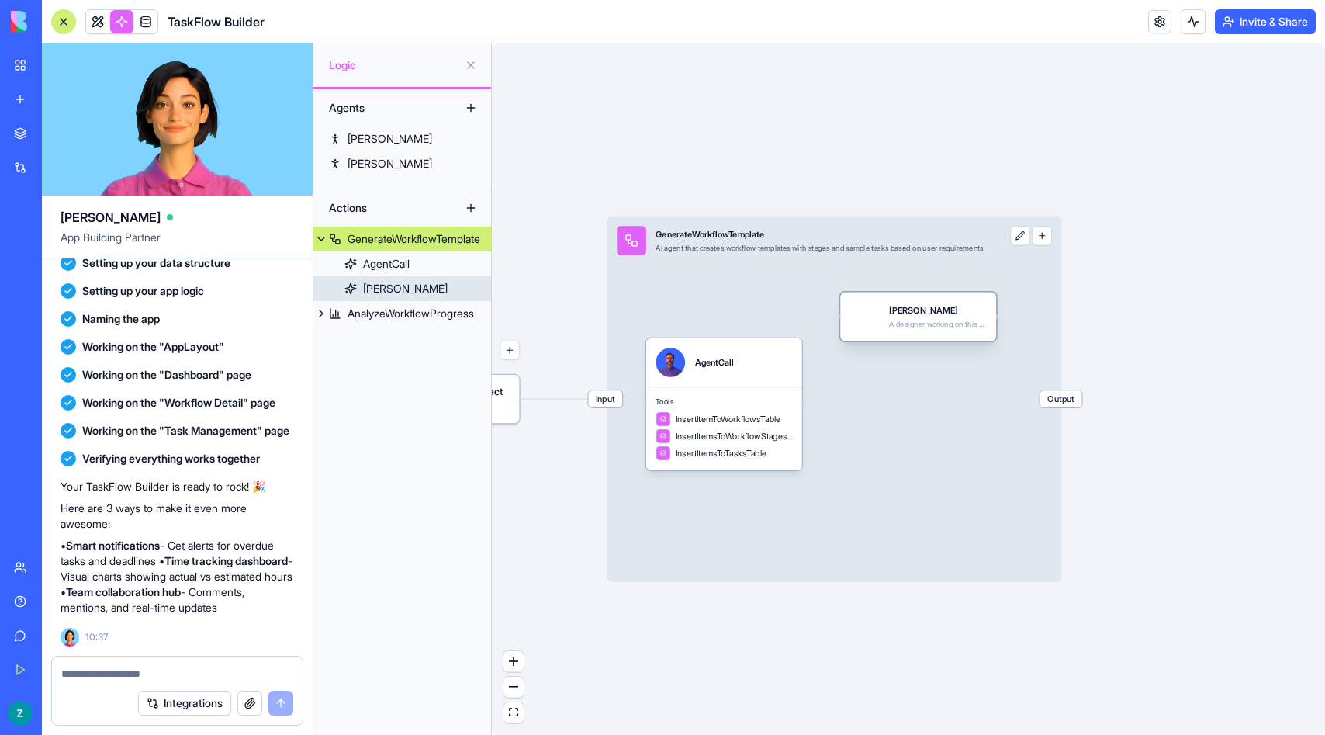
drag, startPoint x: 655, startPoint y: 358, endPoint x: 870, endPoint y: 313, distance: 219.7
click at [870, 313] on div at bounding box center [864, 316] width 29 height 29
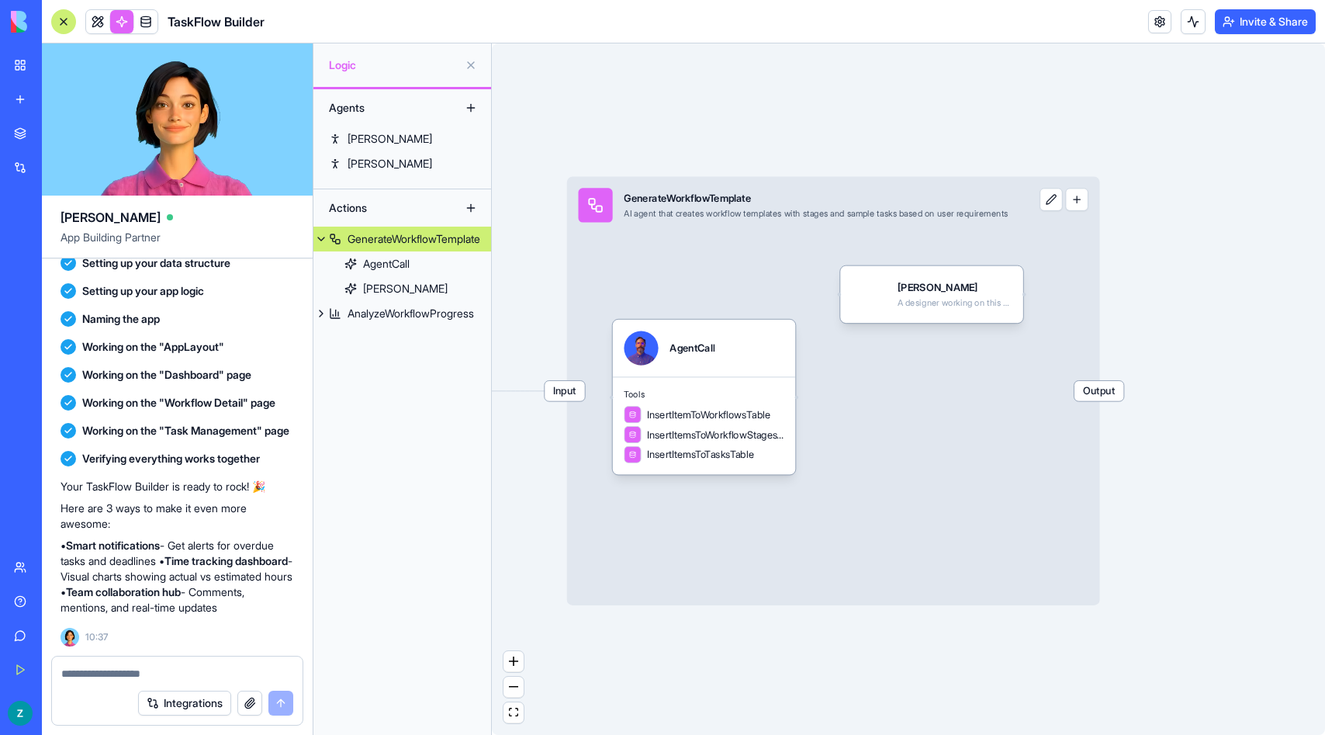
click at [1062, 206] on button at bounding box center [1051, 199] width 23 height 23
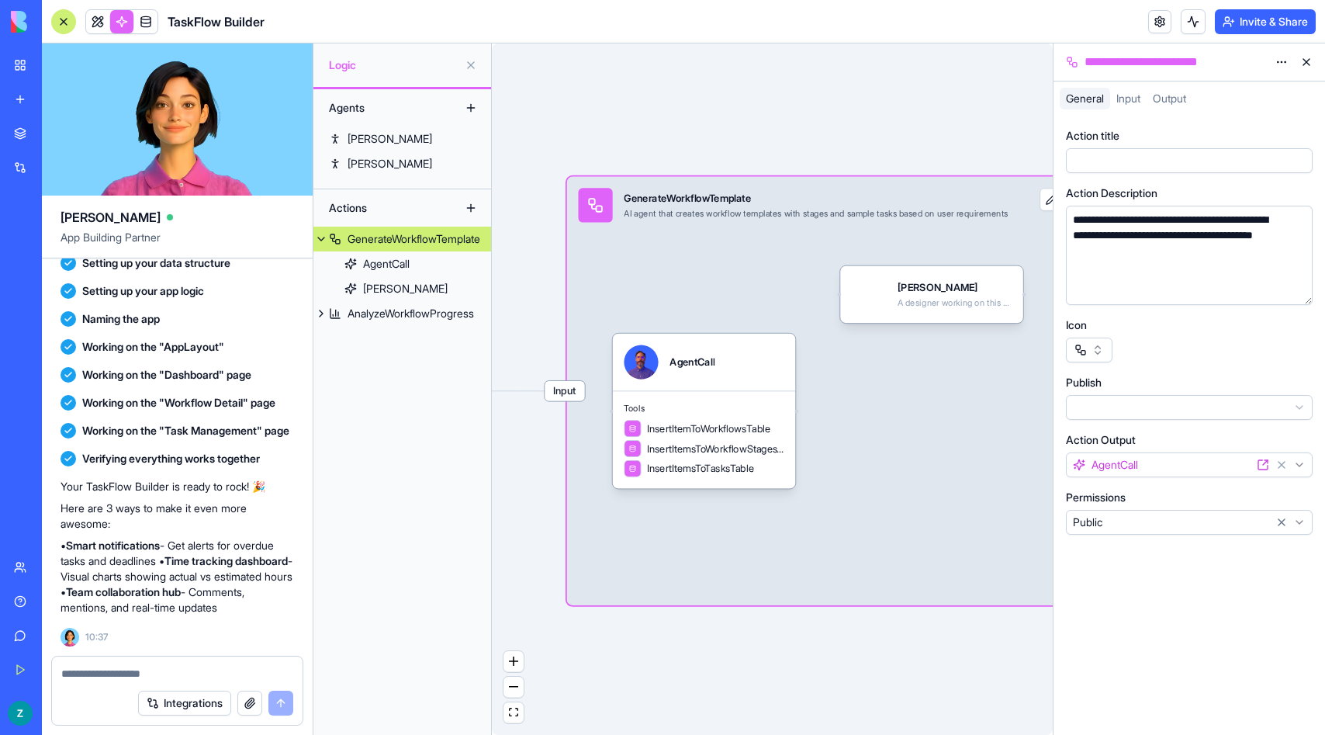
drag, startPoint x: 784, startPoint y: 320, endPoint x: 745, endPoint y: 334, distance: 42.0
click at [745, 334] on div "AgentCall" at bounding box center [704, 362] width 183 height 57
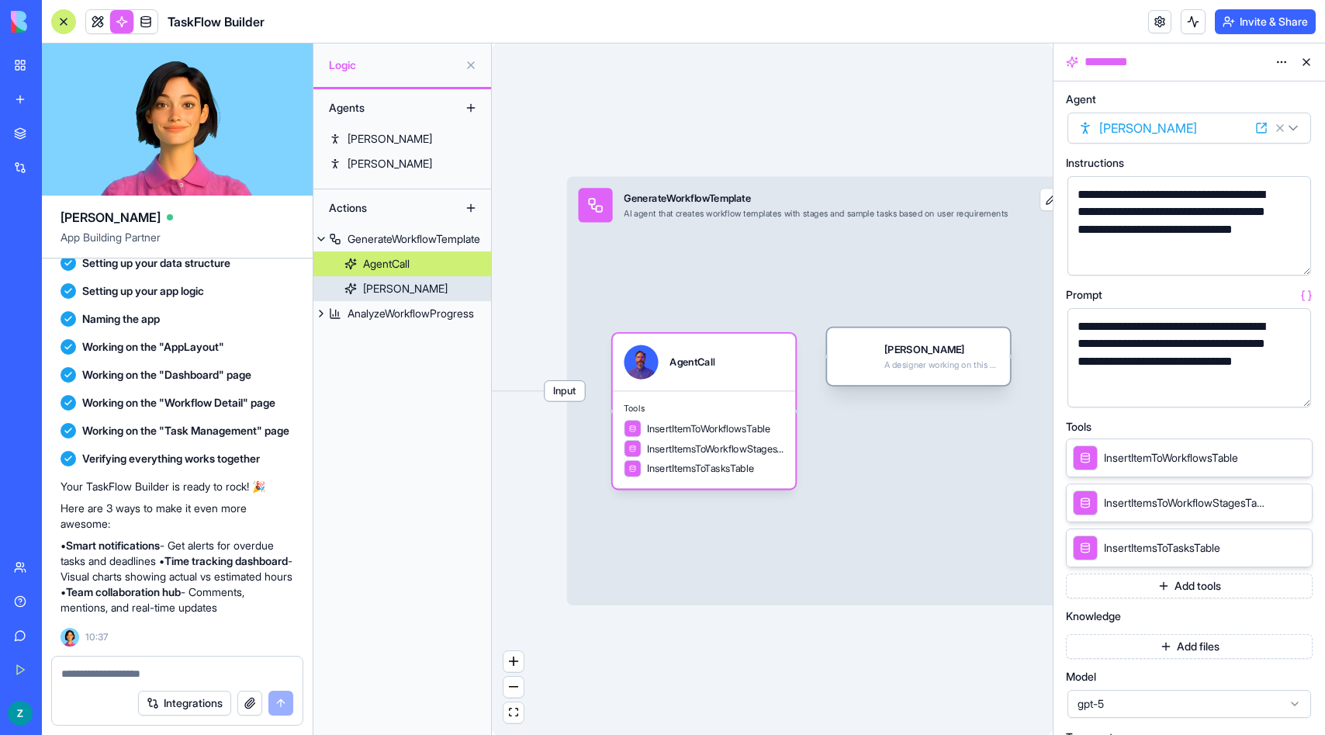
drag, startPoint x: 854, startPoint y: 308, endPoint x: 841, endPoint y: 370, distance: 63.5
click at [841, 370] on div "[PERSON_NAME] A designer working on this app" at bounding box center [919, 356] width 160 height 34
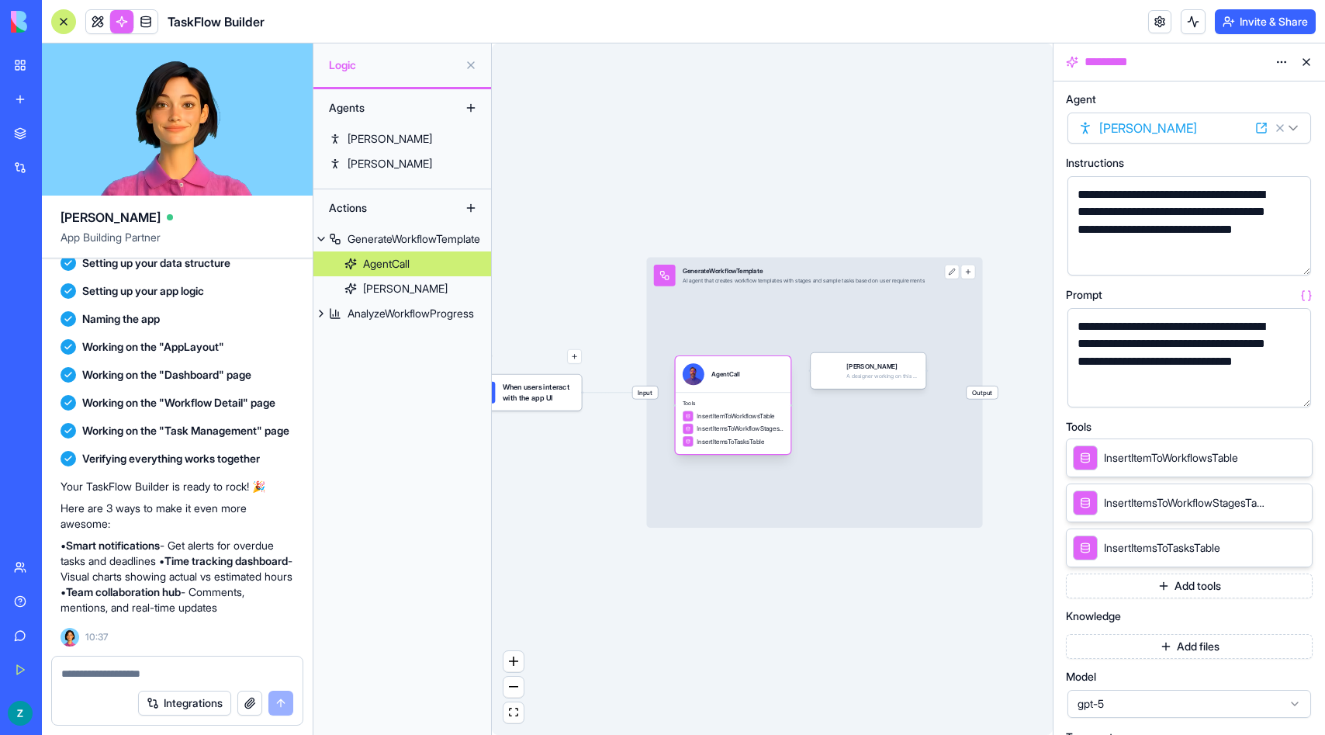
drag, startPoint x: 656, startPoint y: 392, endPoint x: 682, endPoint y: 392, distance: 25.6
click at [682, 392] on div "Triggers When users interact with the app UI Input GenerateWorkflowTemplate AI …" at bounding box center [809, 458] width 326 height 401
click at [739, 371] on div "AgentCall" at bounding box center [725, 373] width 29 height 9
drag, startPoint x: 953, startPoint y: 331, endPoint x: 755, endPoint y: 379, distance: 203.8
click at [755, 379] on div "Triggers When users interact with the app UI Input GenerateWorkflowTemplate AI …" at bounding box center [809, 458] width 326 height 401
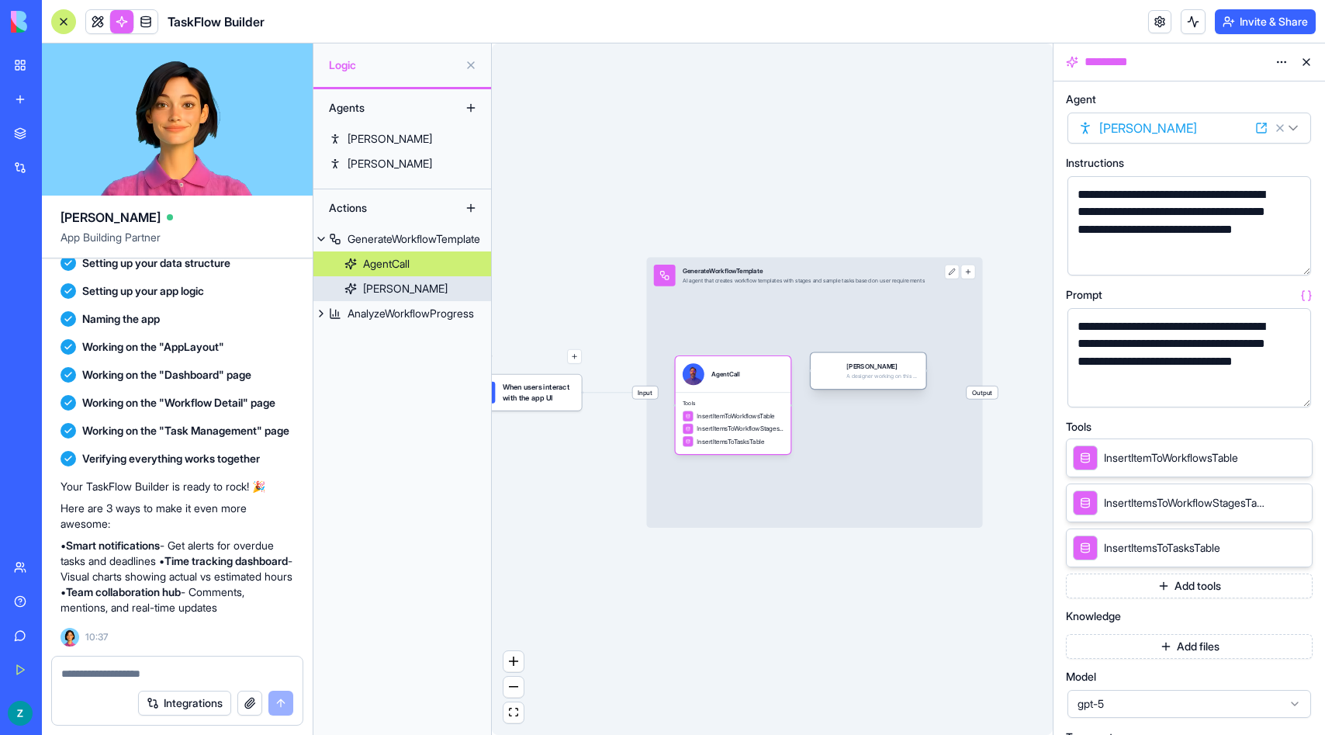
click at [896, 368] on div "[PERSON_NAME]" at bounding box center [883, 366] width 72 height 9
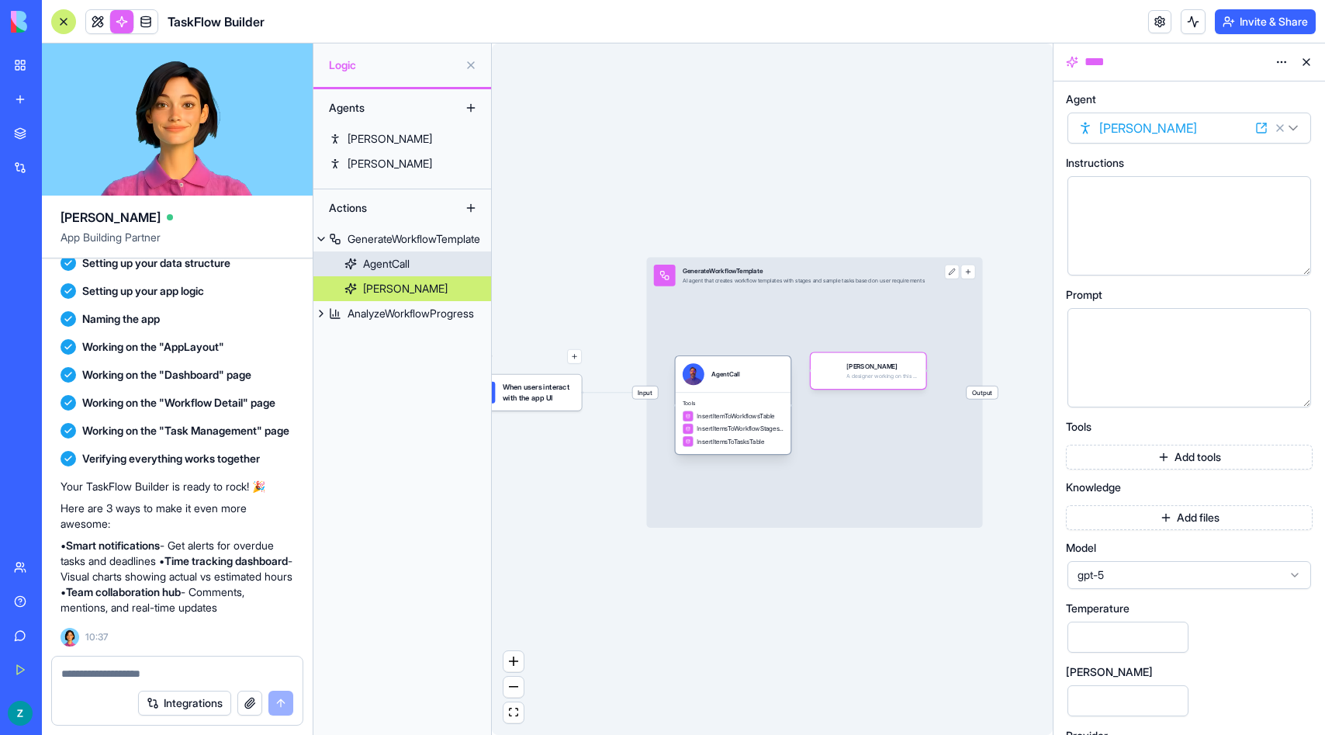
click at [774, 373] on div "AgentCall" at bounding box center [733, 374] width 101 height 22
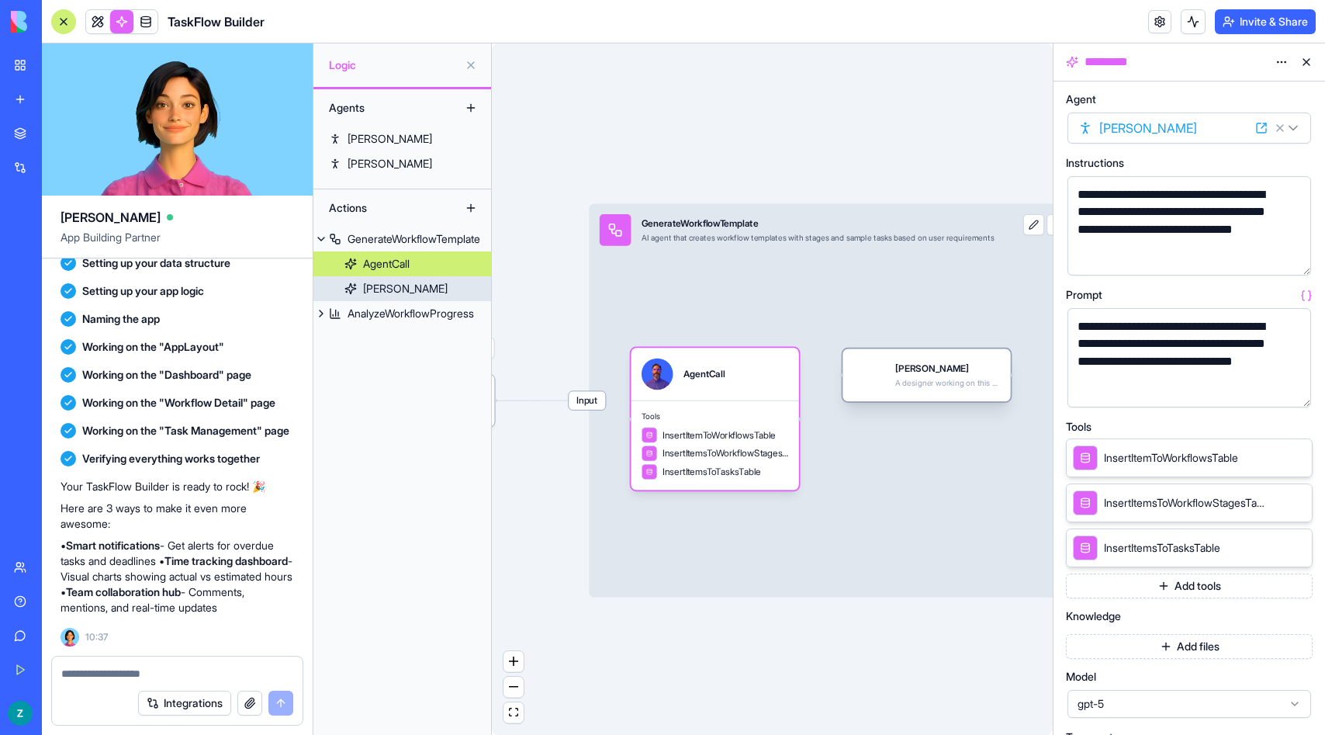
drag, startPoint x: 881, startPoint y: 358, endPoint x: 895, endPoint y: 365, distance: 16.0
click at [895, 365] on div "[PERSON_NAME]" at bounding box center [947, 368] width 105 height 13
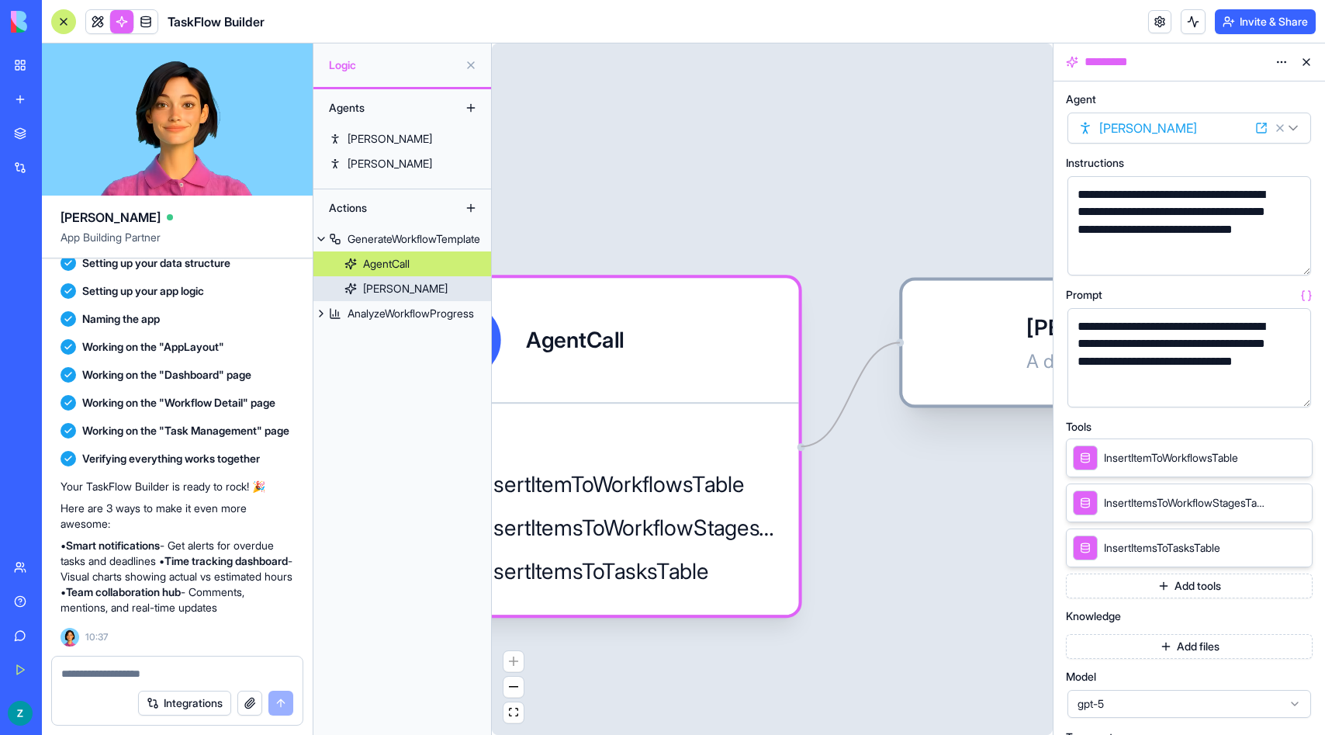
drag, startPoint x: 805, startPoint y: 445, endPoint x: 911, endPoint y: 341, distance: 148.7
click at [911, 341] on div "Triggers When users interact with the app UI Input GenerateWorkflowTemplate AI …" at bounding box center [864, 628] width 1122 height 1383
click at [878, 254] on div "Input GenerateWorkflowTemplate AI agent that creates workflow templates with st…" at bounding box center [882, 402] width 1158 height 931
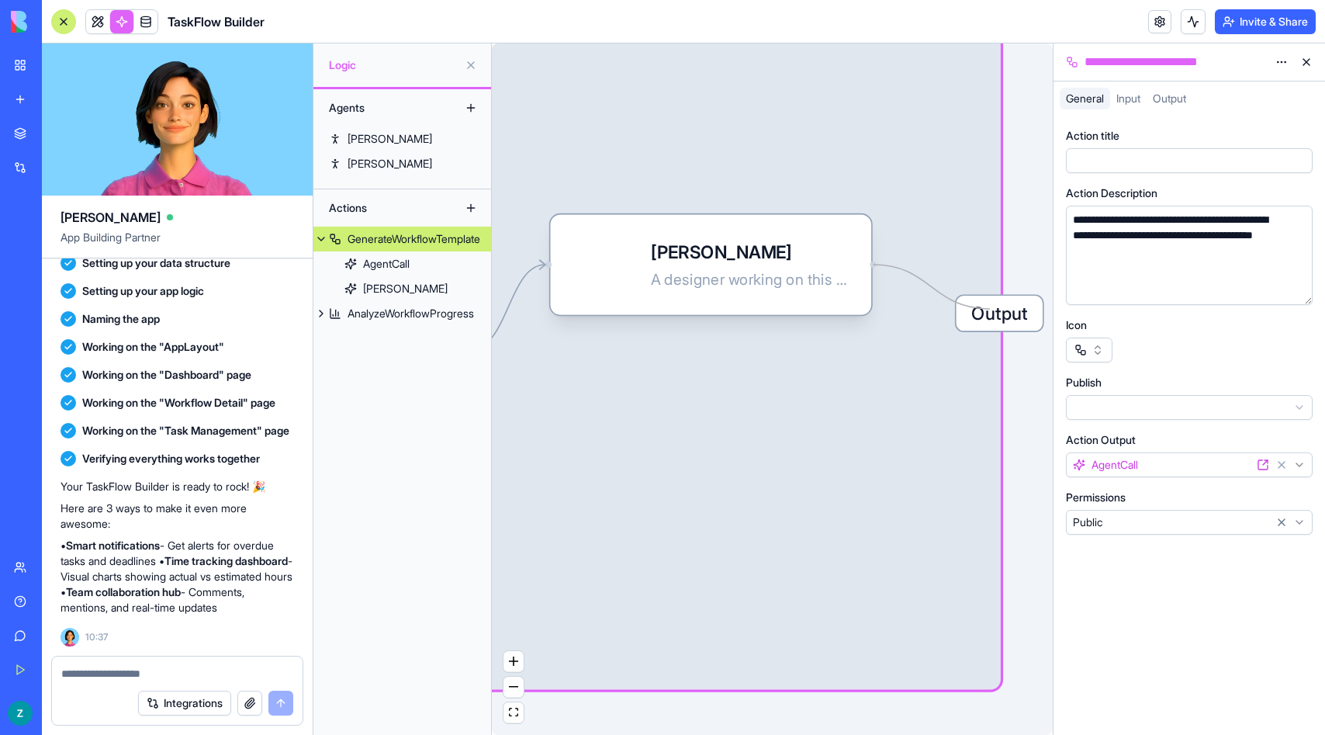
drag, startPoint x: 872, startPoint y: 263, endPoint x: 990, endPoint y: 309, distance: 126.5
click at [971, 309] on div "Triggers When users interact with the app UI Input GenerateWorkflowTemplate AI …" at bounding box center [518, 495] width 906 height 1117
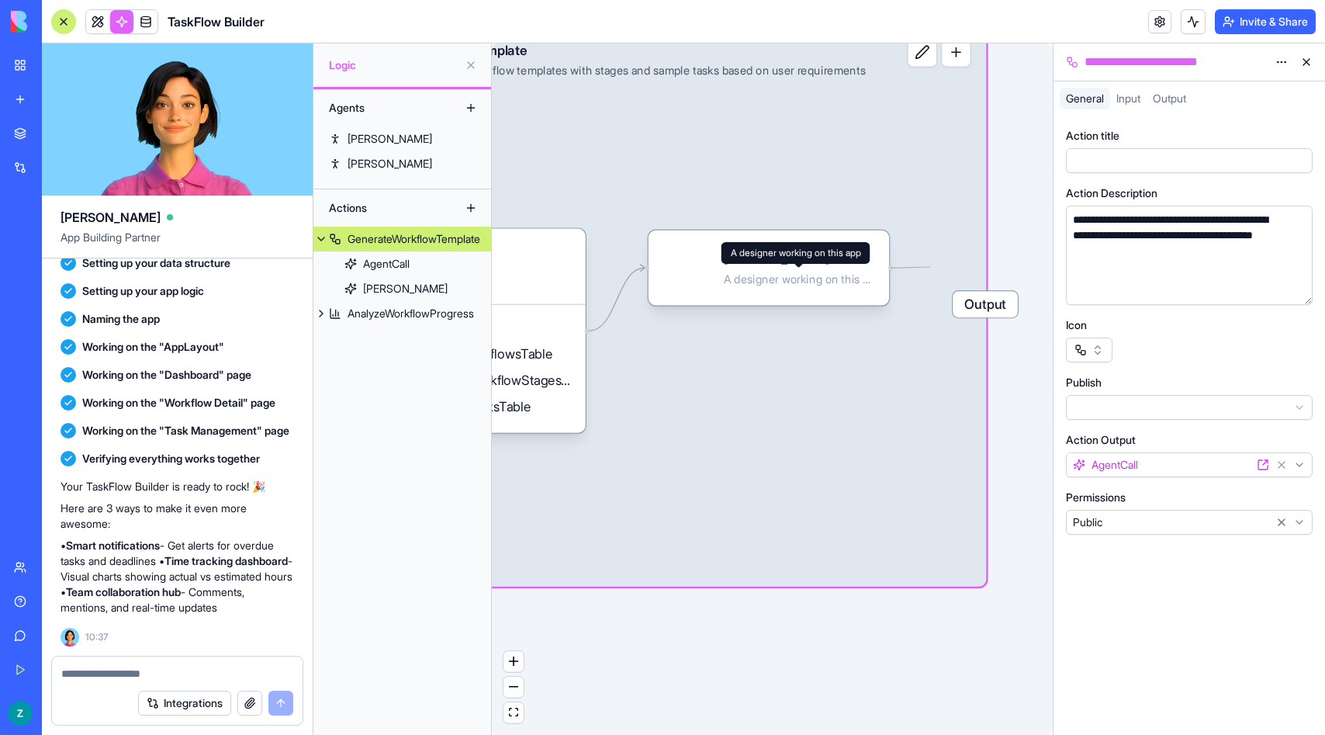
drag, startPoint x: 889, startPoint y: 267, endPoint x: 947, endPoint y: 276, distance: 58.9
click at [947, 276] on div "Triggers When users interact with the app UI Input GenerateWorkflowTemplate AI …" at bounding box center [625, 441] width 680 height 838
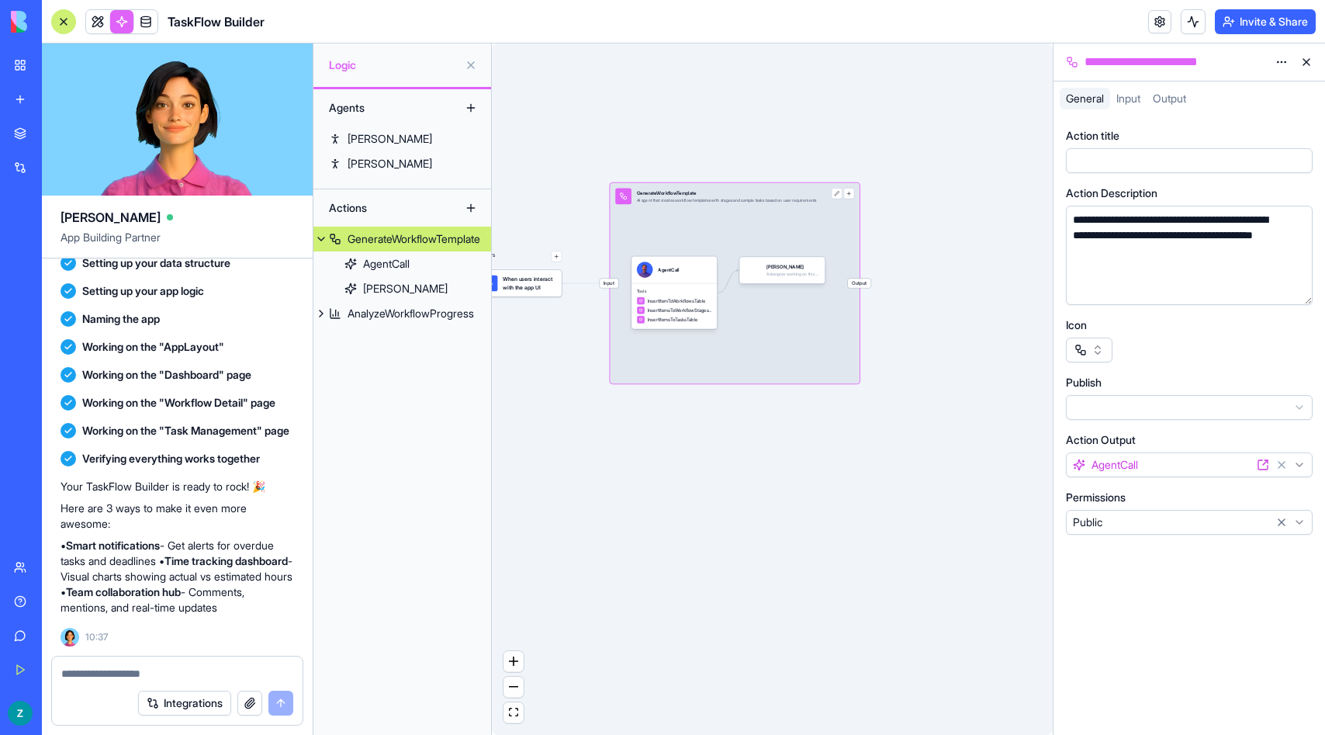
click at [771, 197] on div "GenerateWorkflowTemplate AI agent that creates workflow templates with stages a…" at bounding box center [727, 197] width 180 height 16
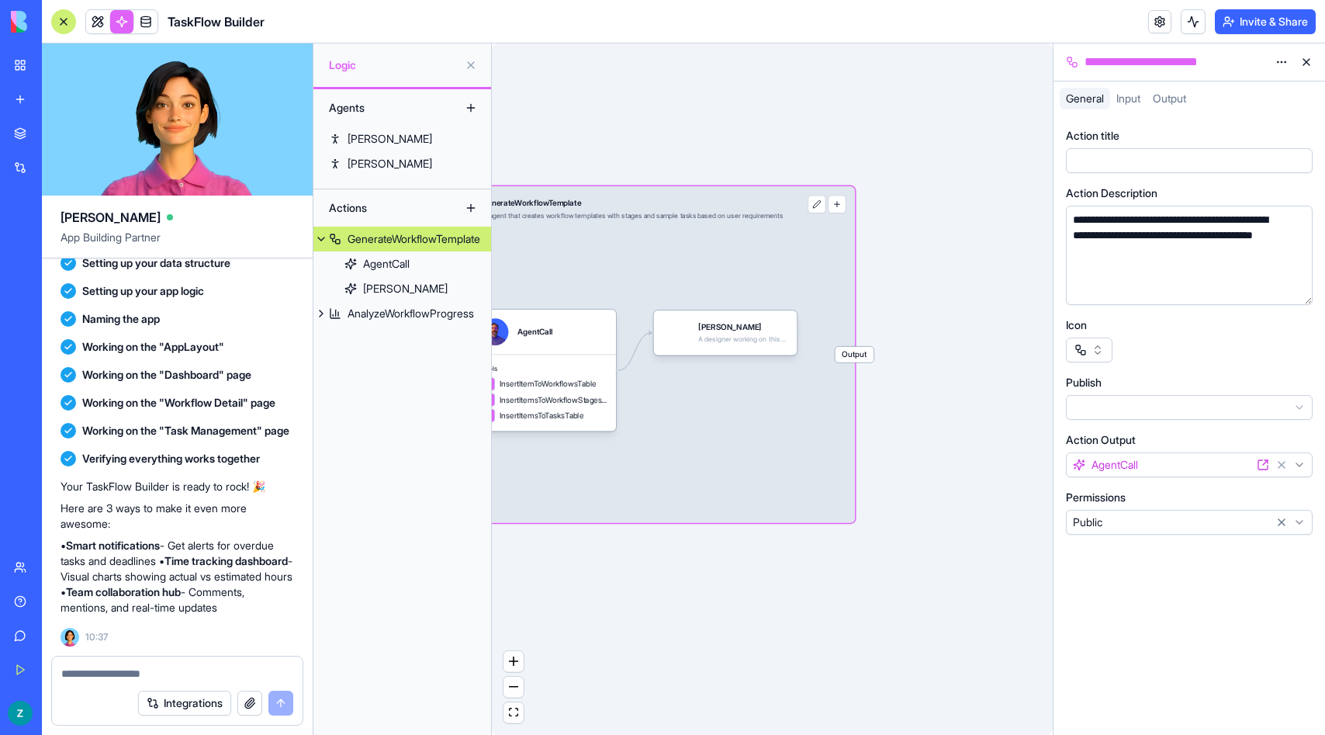
drag, startPoint x: 597, startPoint y: 267, endPoint x: 714, endPoint y: 250, distance: 118.4
click at [714, 250] on div "Input GenerateWorkflowTemplate AI agent that creates workflow templates with st…" at bounding box center [646, 354] width 418 height 337
drag, startPoint x: 707, startPoint y: 167, endPoint x: 847, endPoint y: 136, distance: 143.8
click at [847, 136] on div "Triggers When users interact with the app UI Input GenerateWorkflowTemplate AI …" at bounding box center [772, 388] width 561 height 691
